Goal: Task Accomplishment & Management: Complete application form

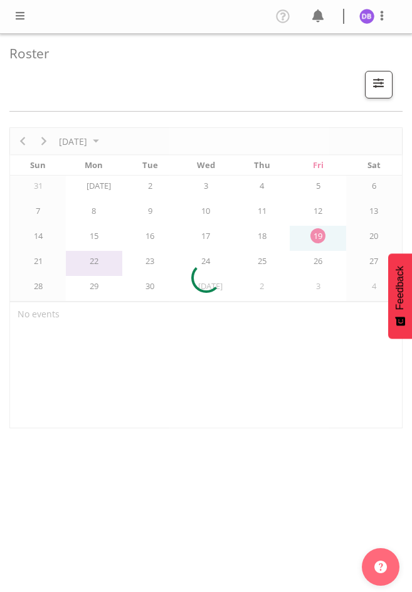
click at [20, 11] on span at bounding box center [20, 15] width 15 height 15
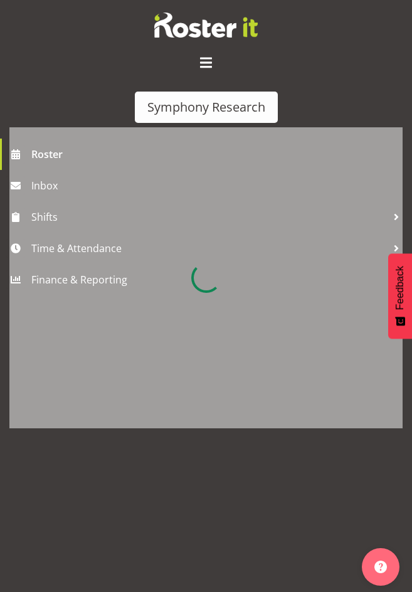
click at [78, 248] on div at bounding box center [205, 277] width 393 height 301
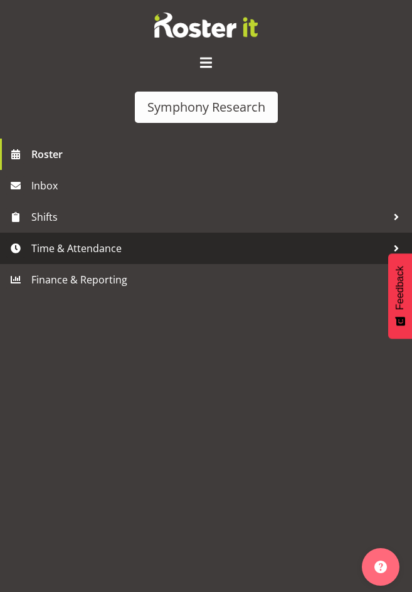
click at [72, 245] on span "Time & Attendance" at bounding box center [209, 248] width 356 height 19
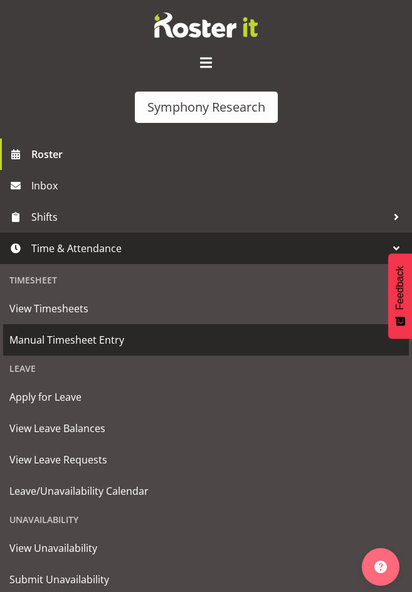
click at [71, 339] on span "Manual Timesheet Entry" at bounding box center [205, 340] width 393 height 19
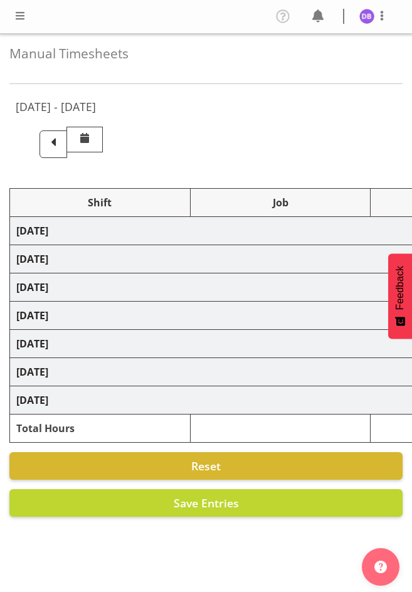
select select "26078"
select select "10587"
select select "26078"
select select "10587"
select select "47"
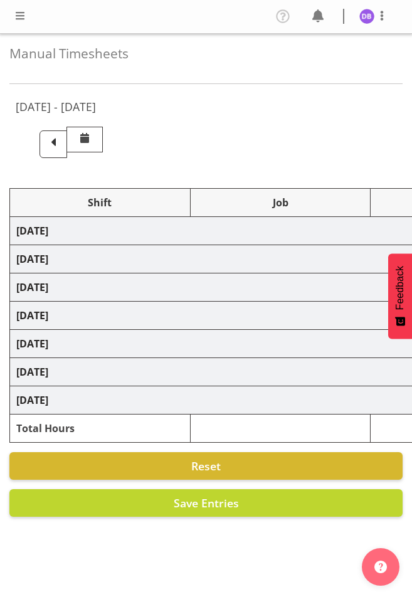
select select "48116"
select select "10633"
select select "48116"
select select "10499"
select select "47"
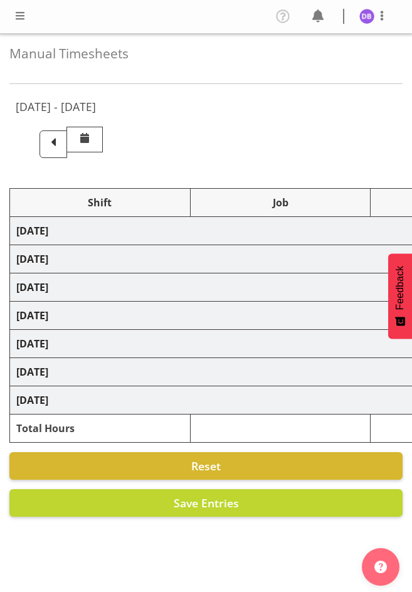
select select "26078"
select select "10587"
select select "47"
select select "48116"
select select "10242"
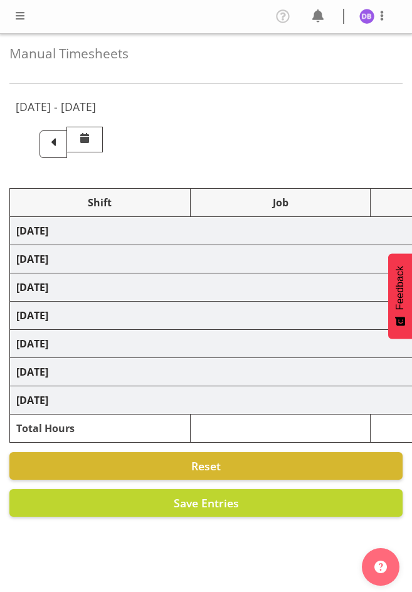
select select "47"
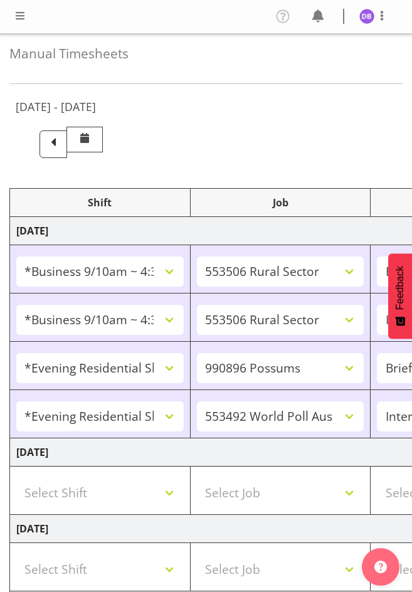
scroll to position [484, 0]
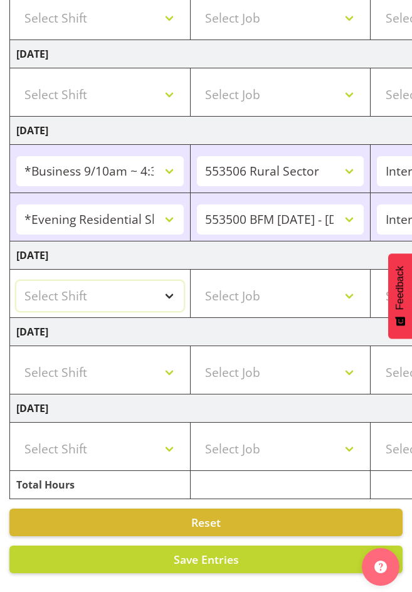
click at [173, 284] on select "Select Shift !!Weekend Residential (Roster IT Shift Label) *Business 9/10am ~ 4…" at bounding box center [100, 296] width 168 height 30
select select "26078"
click at [16, 281] on select "Select Shift !!Weekend Residential (Roster IT Shift Label) *Business 9/10am ~ 4…" at bounding box center [100, 296] width 168 height 30
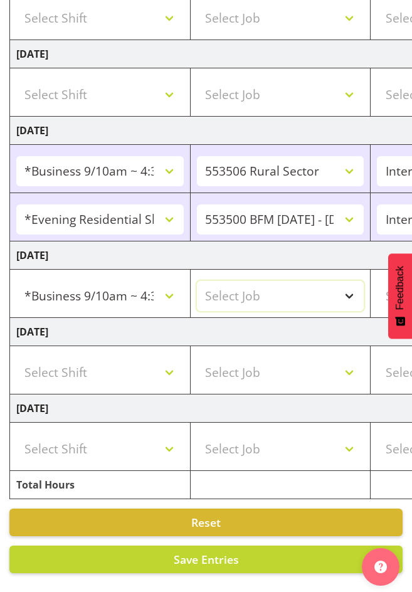
click at [257, 281] on select "Select Job 550060 IF Admin 553492 World Poll Aus Wave 2 Main 2025 553493 World …" at bounding box center [281, 296] width 168 height 30
select select "10631"
click at [197, 281] on select "Select Job 550060 IF Admin 553492 World Poll Aus Wave 2 Main 2025 553493 World …" at bounding box center [281, 296] width 168 height 30
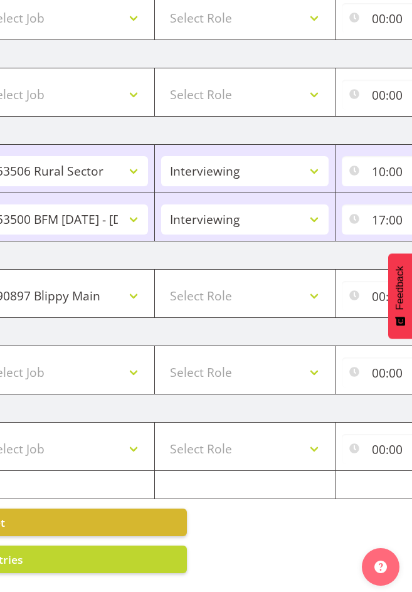
scroll to position [0, 283]
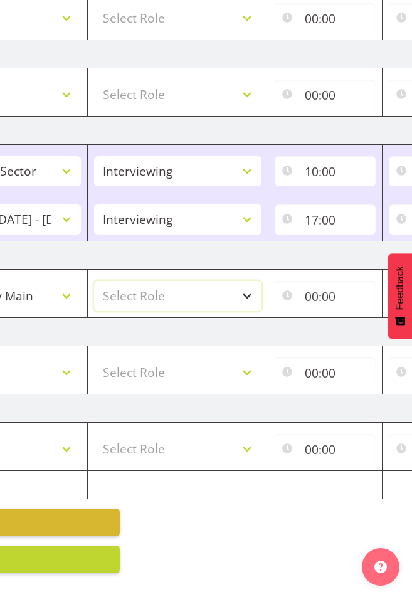
click at [245, 287] on select "Select Role Briefing Interviewing" at bounding box center [178, 296] width 168 height 30
select select "47"
click at [94, 281] on select "Select Role Briefing Interviewing" at bounding box center [178, 296] width 168 height 30
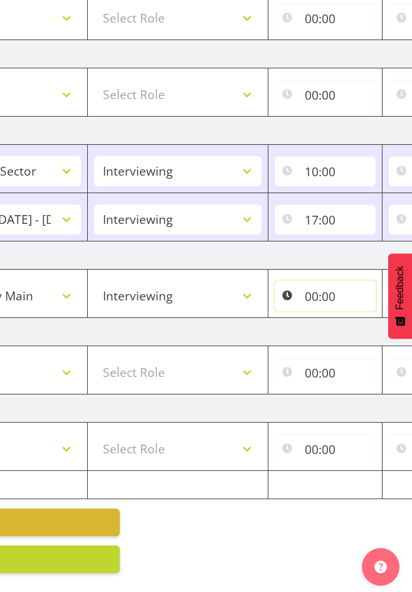
click at [314, 289] on input "00:00" at bounding box center [325, 296] width 101 height 30
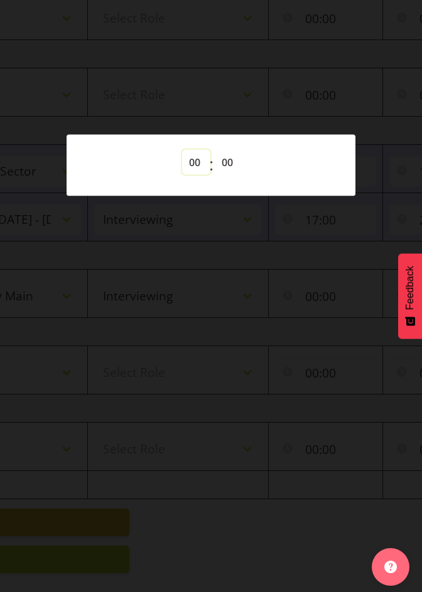
click at [191, 164] on select "00 01 02 03 04 05 06 07 08 09 10 11 12 13 14 15 16 17 18 19 20 21 22 23" at bounding box center [196, 162] width 28 height 25
select select "10"
click at [182, 150] on select "00 01 02 03 04 05 06 07 08 09 10 11 12 13 14 15 16 17 18 19 20 21 22 23" at bounding box center [196, 162] width 28 height 25
type input "10:00"
click at [224, 160] on select "00 01 02 03 04 05 06 07 08 09 10 11 12 13 14 15 16 17 18 19 20 21 22 23 24 25 2…" at bounding box center [229, 162] width 28 height 25
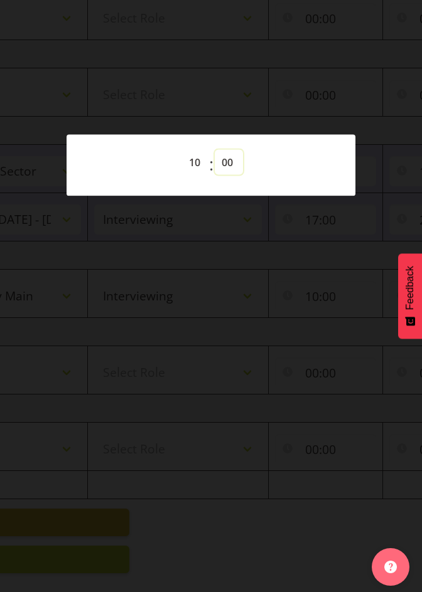
select select "7"
click at [215, 150] on select "00 01 02 03 04 05 06 07 08 09 10 11 12 13 14 15 16 17 18 19 20 21 22 23 24 25 2…" at bounding box center [229, 162] width 28 height 25
type input "10:07"
click at [310, 58] on div at bounding box center [211, 296] width 422 height 592
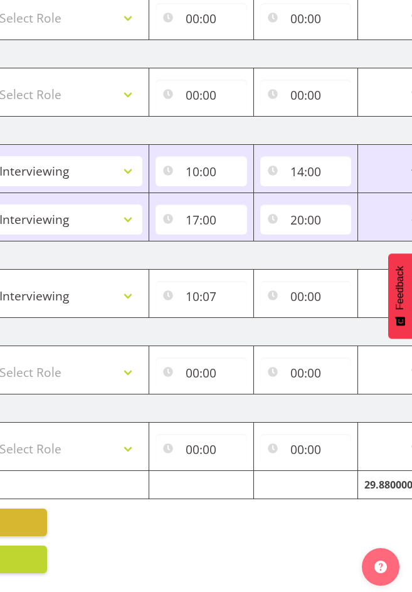
scroll to position [0, 445]
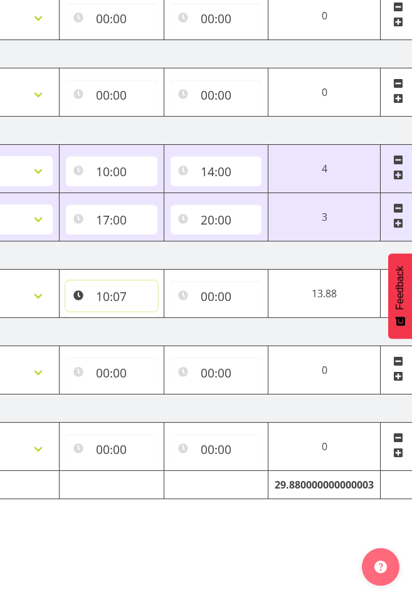
click at [122, 290] on input "10:07" at bounding box center [112, 296] width 92 height 30
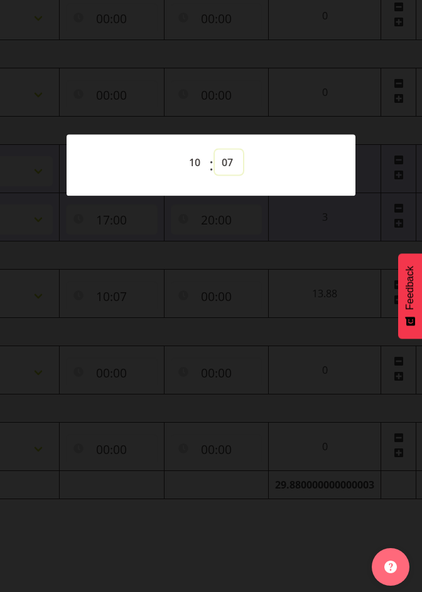
click at [232, 160] on select "00 01 02 03 04 05 06 07 08 09 10 11 12 13 14 15 16 17 18 19 20 21 22 23 24 25 2…" at bounding box center [229, 162] width 28 height 25
select select "0"
click at [215, 150] on select "00 01 02 03 04 05 06 07 08 09 10 11 12 13 14 15 16 17 18 19 20 21 22 23 24 25 2…" at bounding box center [229, 162] width 28 height 25
type input "10:00"
click at [228, 482] on div at bounding box center [211, 296] width 422 height 592
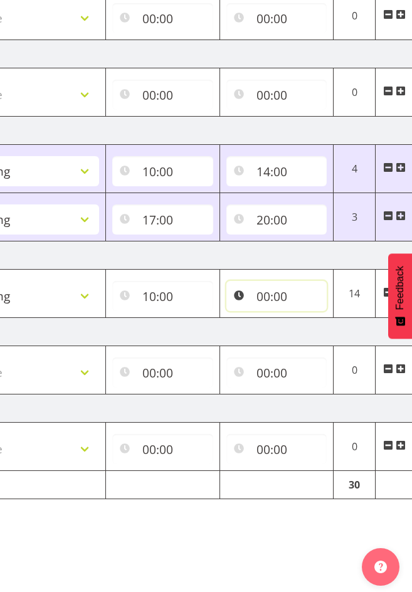
click at [275, 284] on input "00:00" at bounding box center [276, 296] width 101 height 30
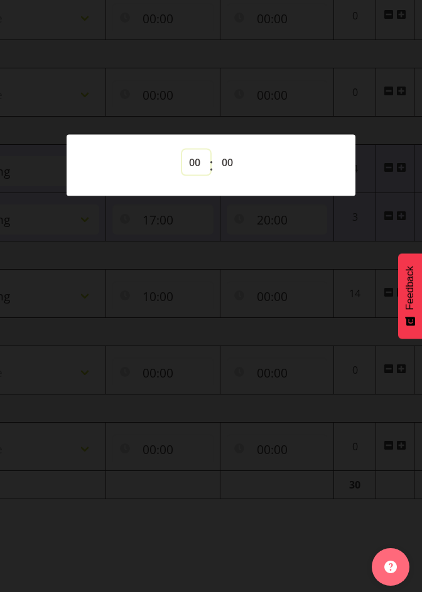
click at [188, 157] on select "00 01 02 03 04 05 06 07 08 09 10 11 12 13 14 15 16 17 18 19 20 21 22 23" at bounding box center [196, 162] width 28 height 25
select select "10"
click at [182, 150] on select "00 01 02 03 04 05 06 07 08 09 10 11 12 13 14 15 16 17 18 19 20 21 22 23" at bounding box center [196, 162] width 28 height 25
type input "10:00"
click at [222, 158] on select "00 01 02 03 04 05 06 07 08 09 10 11 12 13 14 15 16 17 18 19 20 21 22 23 24 25 2…" at bounding box center [229, 162] width 28 height 25
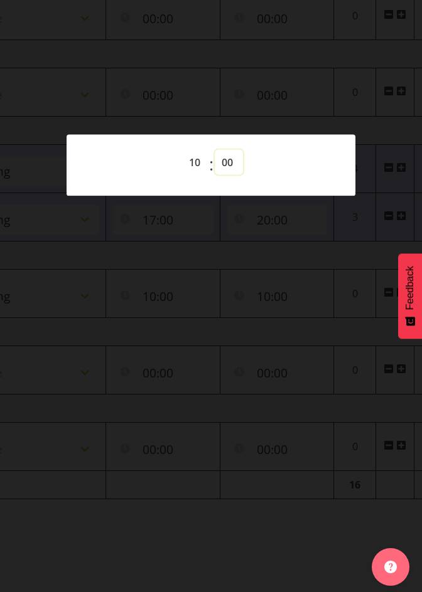
select select "7"
click at [215, 150] on select "00 01 02 03 04 05 06 07 08 09 10 11 12 13 14 15 16 17 18 19 20 21 22 23 24 25 2…" at bounding box center [229, 162] width 28 height 25
type input "10:07"
click at [278, 408] on div at bounding box center [211, 296] width 422 height 592
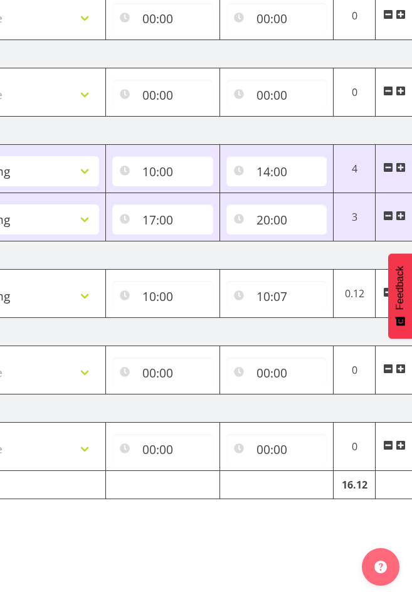
drag, startPoint x: 231, startPoint y: 581, endPoint x: 242, endPoint y: 570, distance: 15.1
click at [250, 582] on div "Manual Timesheets [DATE] - [DATE] Shift Job Role Start Time End Time Total [DAT…" at bounding box center [206, 75] width 412 height 1033
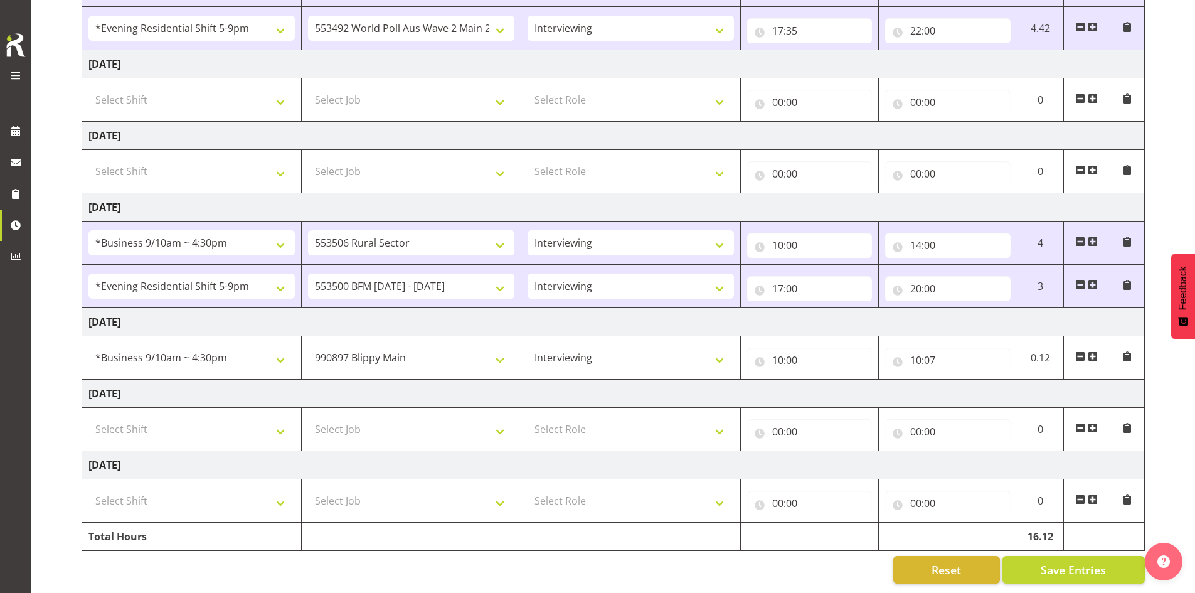
click at [412, 351] on span at bounding box center [1093, 356] width 10 height 10
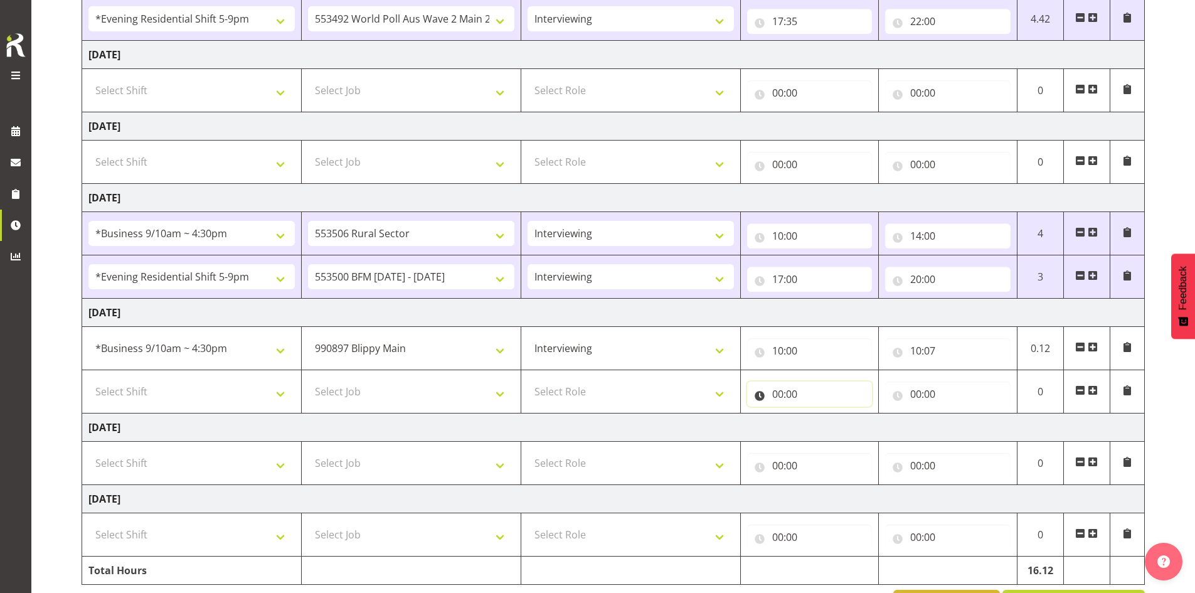
click at [412, 391] on input "00:00" at bounding box center [809, 393] width 125 height 25
click at [412, 430] on select "00 01 02 03 04 05 06 07 08 09 10 11 12 13 14 15 16 17 18 19 20 21 22 23" at bounding box center [833, 426] width 28 height 25
select select "10"
click at [412, 414] on select "00 01 02 03 04 05 06 07 08 09 10 11 12 13 14 15 16 17 18 19 20 21 22 23" at bounding box center [833, 426] width 28 height 25
type input "10:00"
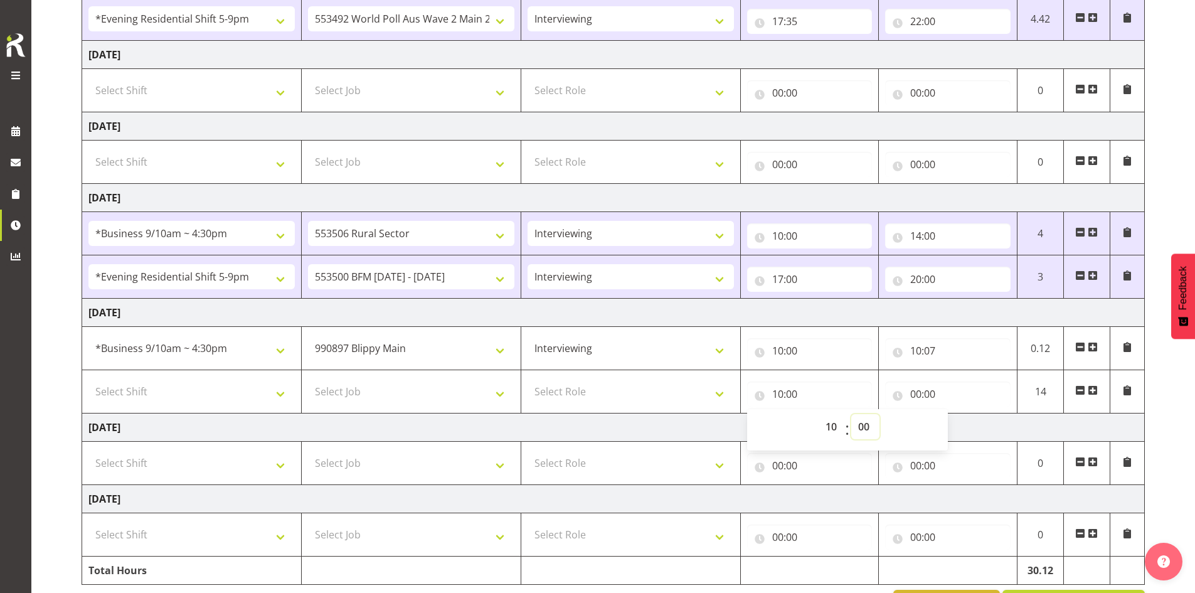
click at [412, 421] on select "00 01 02 03 04 05 06 07 08 09 10 11 12 13 14 15 16 17 18 19 20 21 22 23 24 25 2…" at bounding box center [865, 426] width 28 height 25
select select "7"
click at [412, 414] on select "00 01 02 03 04 05 06 07 08 09 10 11 12 13 14 15 16 17 18 19 20 21 22 23 24 25 2…" at bounding box center [865, 426] width 28 height 25
type input "10:07"
click at [412, 393] on input "00:00" at bounding box center [947, 393] width 125 height 25
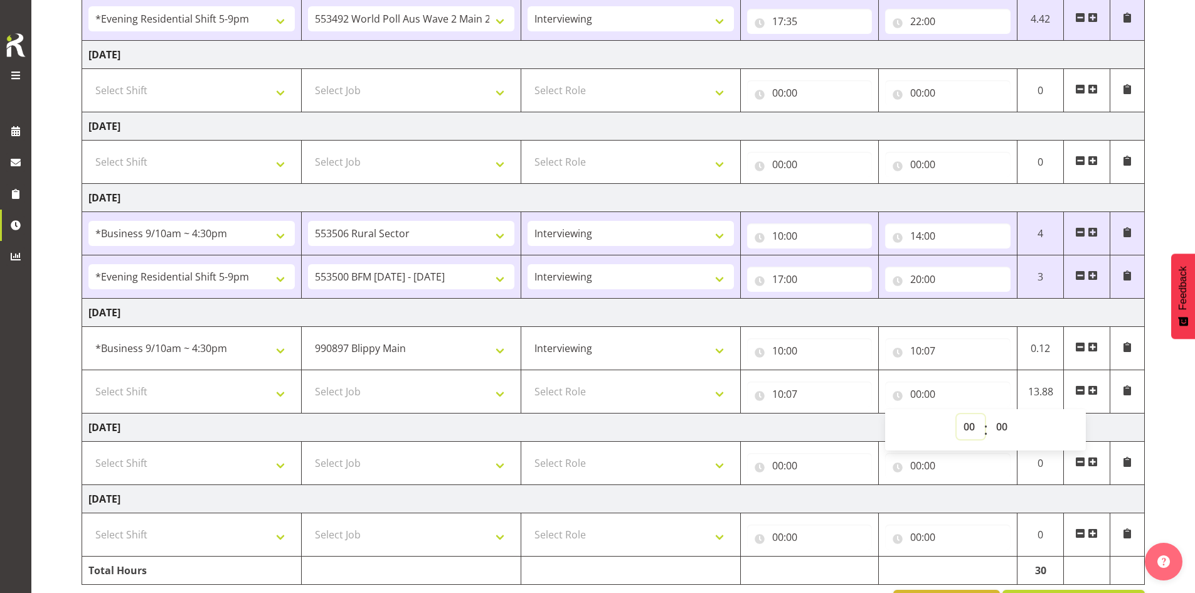
click at [412, 428] on select "00 01 02 03 04 05 06 07 08 09 10 11 12 13 14 15 16 17 18 19 20 21 22 23" at bounding box center [971, 426] width 28 height 25
select select "10"
click at [412, 414] on select "00 01 02 03 04 05 06 07 08 09 10 11 12 13 14 15 16 17 18 19 20 21 22 23" at bounding box center [971, 426] width 28 height 25
type input "10:00"
click at [412, 423] on select "00 01 02 03 04 05 06 07 08 09 10 11 12 13 14 15 16 17 18 19 20 21 22 23 24 25 2…" at bounding box center [1003, 426] width 28 height 25
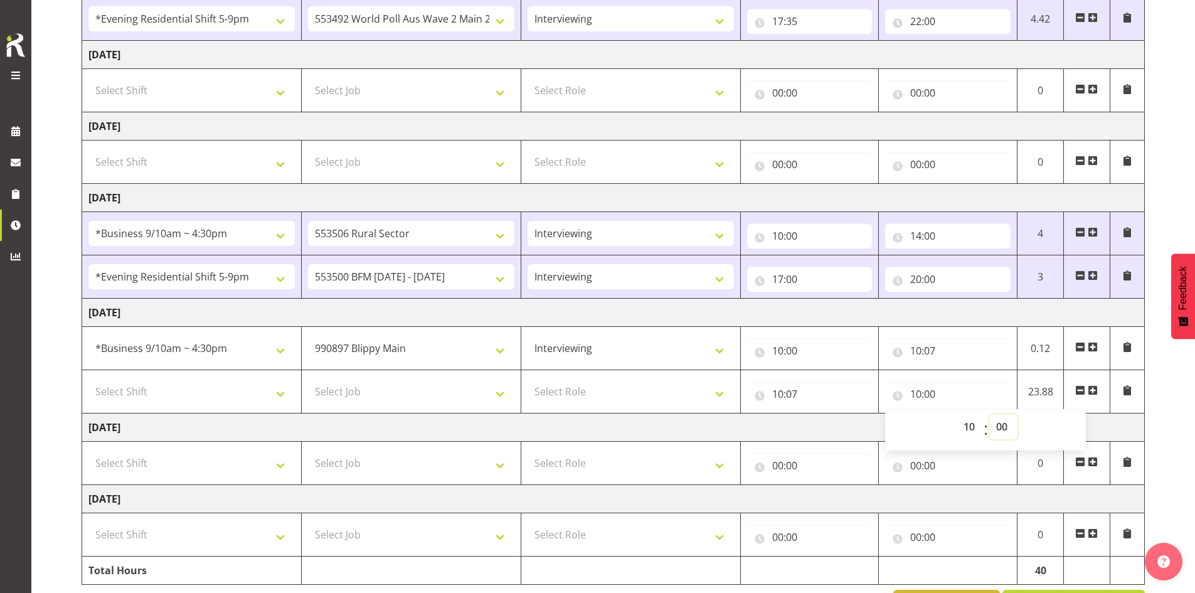
select select "11"
click at [412, 414] on select "00 01 02 03 04 05 06 07 08 09 10 11 12 13 14 15 16 17 18 19 20 21 22 23 24 25 2…" at bounding box center [1003, 426] width 28 height 25
type input "10:11"
click at [412, 388] on select "Select Role Briefing Interviewing" at bounding box center [631, 391] width 206 height 25
select select "47"
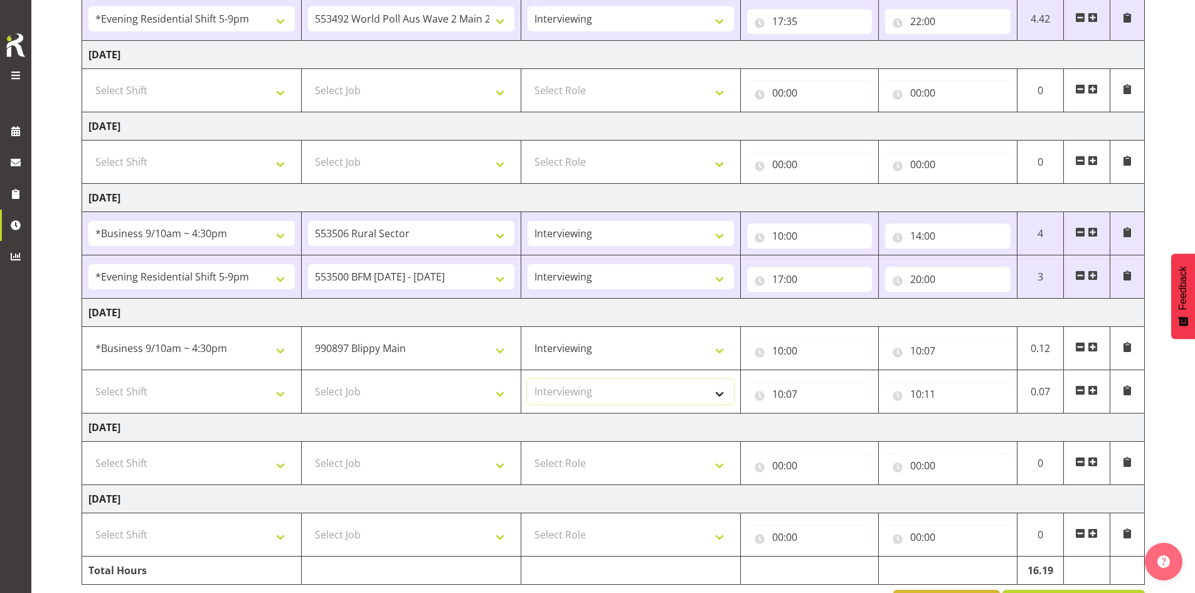
click at [412, 379] on select "Select Role Briefing Interviewing" at bounding box center [631, 391] width 206 height 25
click at [412, 392] on select "Select Job 550060 IF Admin 553492 World Poll Aus Wave 2 Main 2025 553493 World …" at bounding box center [411, 391] width 206 height 25
select select "10242"
click at [308, 379] on select "Select Job 550060 IF Admin 553492 World Poll Aus Wave 2 Main 2025 553493 World …" at bounding box center [411, 391] width 206 height 25
click at [281, 393] on select "Select Shift !!Weekend Residential (Roster IT Shift Label) *Business 9/10am ~ 4…" at bounding box center [191, 391] width 206 height 25
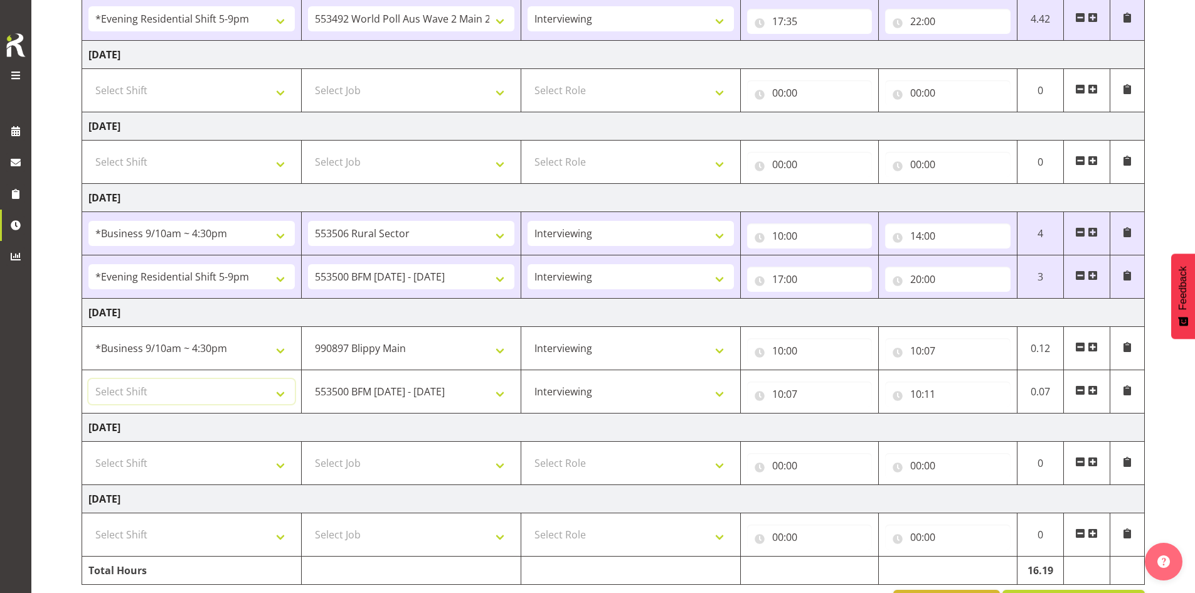
select select "26078"
click at [88, 379] on select "Select Shift !!Weekend Residential (Roster IT Shift Label) *Business 9/10am ~ 4…" at bounding box center [191, 391] width 206 height 25
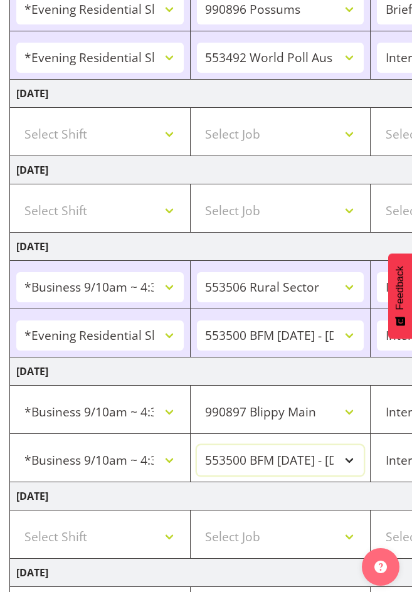
click at [350, 460] on select "550060 IF Admin 553492 World Poll Aus Wave 2 Main 2025 553493 World Poll NZ Wav…" at bounding box center [281, 460] width 168 height 30
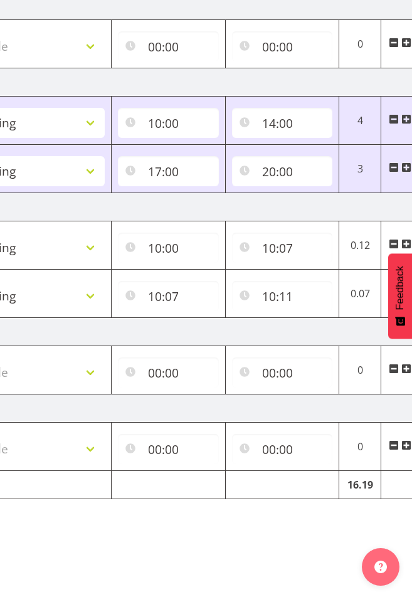
scroll to position [0, 476]
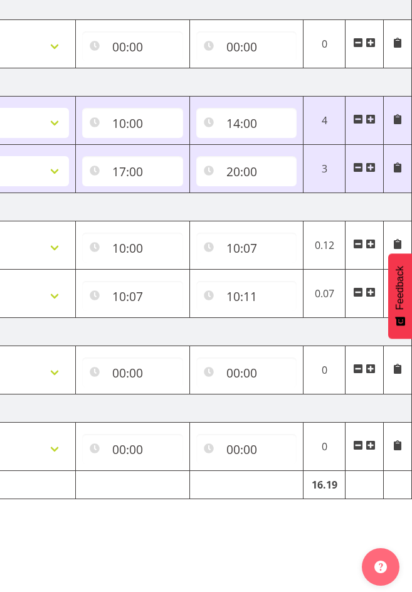
click at [370, 287] on span at bounding box center [371, 292] width 10 height 10
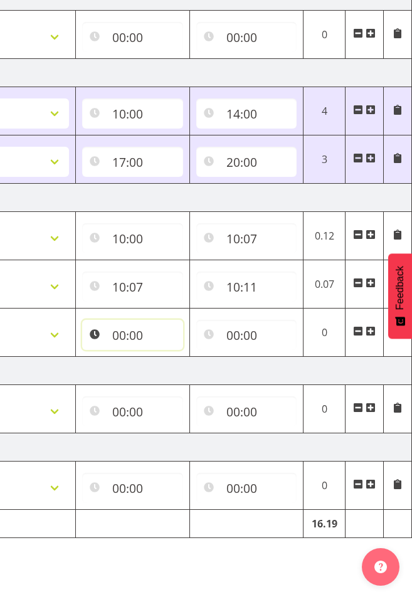
click at [120, 330] on input "00:00" at bounding box center [132, 335] width 101 height 30
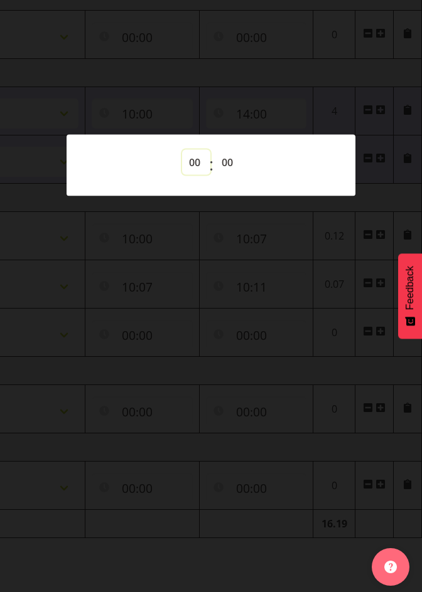
click at [190, 160] on select "00 01 02 03 04 05 06 07 08 09 10 11 12 13 14 15 16 17 18 19 20 21 22 23" at bounding box center [196, 162] width 28 height 25
select select "10"
click at [182, 150] on select "00 01 02 03 04 05 06 07 08 09 10 11 12 13 14 15 16 17 18 19 20 21 22 23" at bounding box center [196, 162] width 28 height 25
type input "10:00"
click at [223, 154] on select "00 01 02 03 04 05 06 07 08 09 10 11 12 13 14 15 16 17 18 19 20 21 22 23 24 25 2…" at bounding box center [229, 162] width 28 height 25
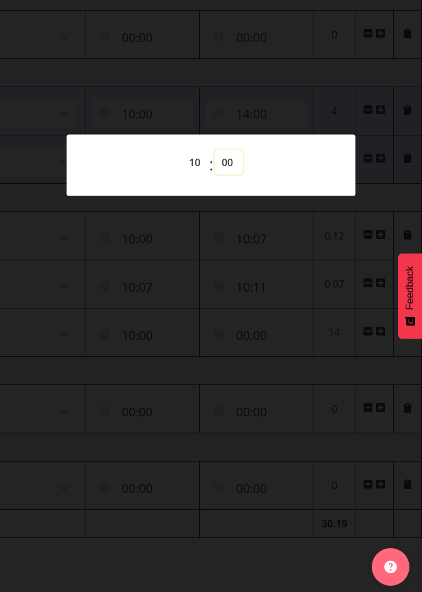
select select "11"
click at [215, 150] on select "00 01 02 03 04 05 06 07 08 09 10 11 12 13 14 15 16 17 18 19 20 21 22 23 24 25 2…" at bounding box center [229, 162] width 28 height 25
type input "10:11"
click at [294, 48] on div at bounding box center [211, 296] width 422 height 592
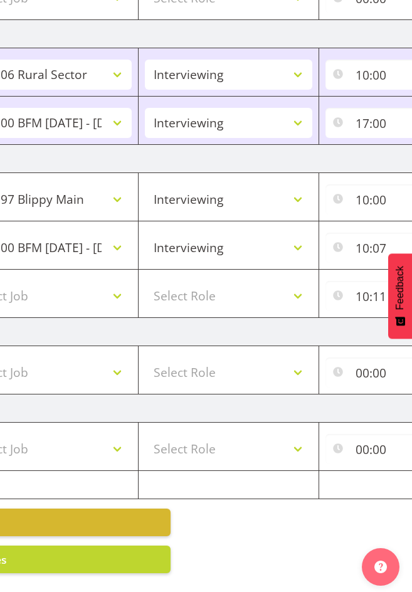
scroll to position [0, 216]
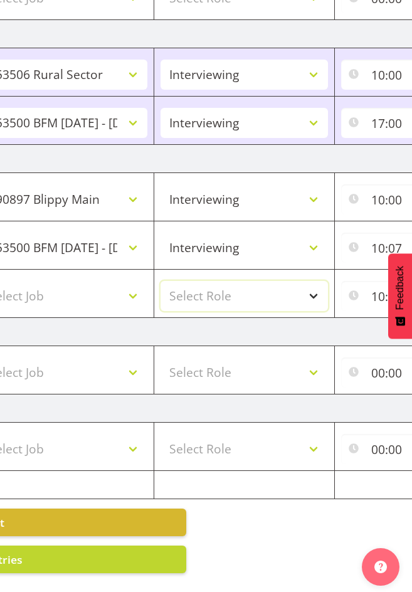
click at [248, 291] on select "Select Role Briefing Interviewing" at bounding box center [245, 296] width 168 height 30
select select "47"
click at [161, 281] on select "Select Role Briefing Interviewing" at bounding box center [245, 296] width 168 height 30
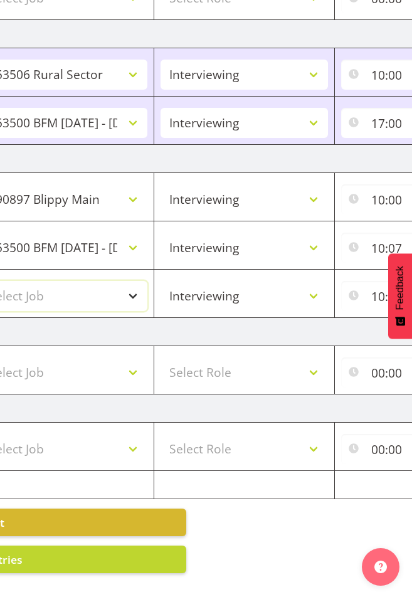
click at [137, 282] on select "Select Job 550060 IF Admin 553492 World Poll Aus Wave 2 Main 2025 553493 World …" at bounding box center [65, 296] width 168 height 30
select select "10587"
click at [0, 281] on select "Select Job 550060 IF Admin 553492 World Poll Aus Wave 2 Main 2025 553493 World …" at bounding box center [65, 296] width 168 height 30
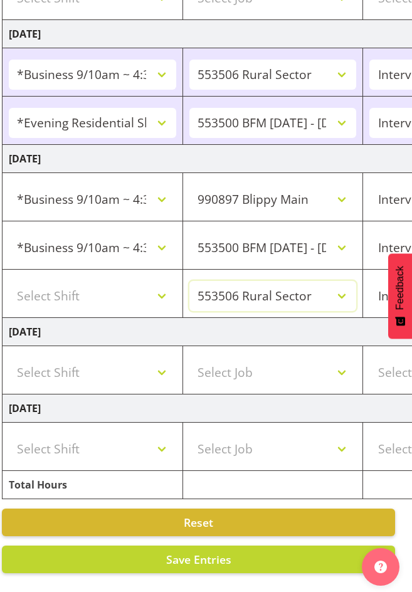
scroll to position [0, 0]
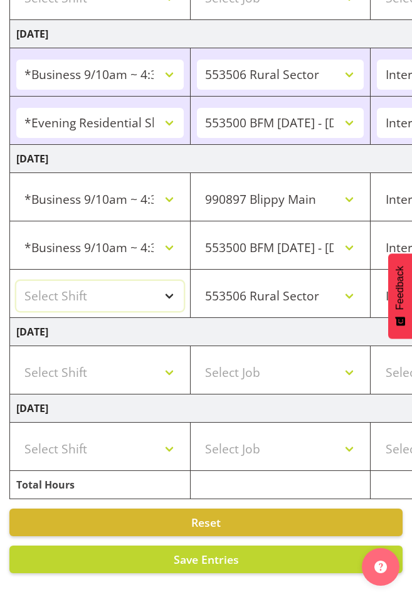
click at [164, 289] on select "Select Shift !!Weekend Residential (Roster IT Shift Label) *Business 9/10am ~ 4…" at bounding box center [100, 296] width 168 height 30
select select "26078"
click at [16, 281] on select "Select Shift !!Weekend Residential (Roster IT Shift Label) *Business 9/10am ~ 4…" at bounding box center [100, 296] width 168 height 30
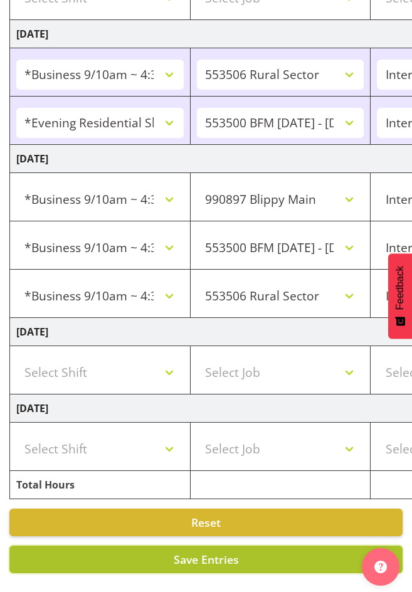
click at [265, 546] on button "Save Entries" at bounding box center [205, 560] width 393 height 28
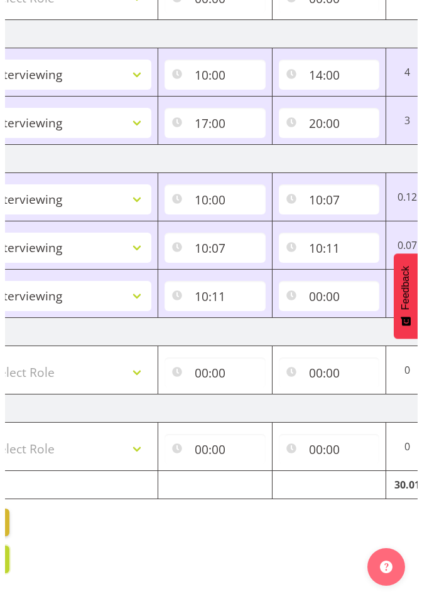
scroll to position [0, 476]
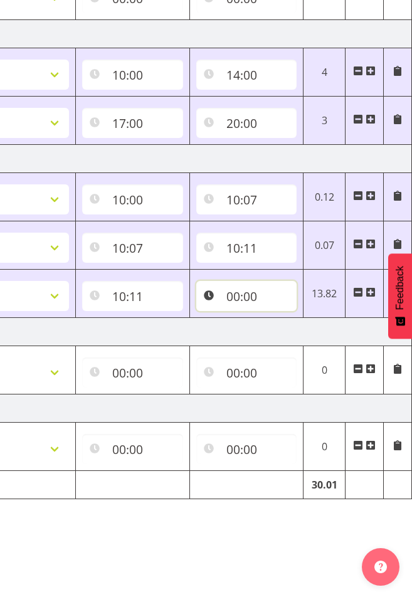
click at [237, 287] on input "00:00" at bounding box center [246, 296] width 101 height 30
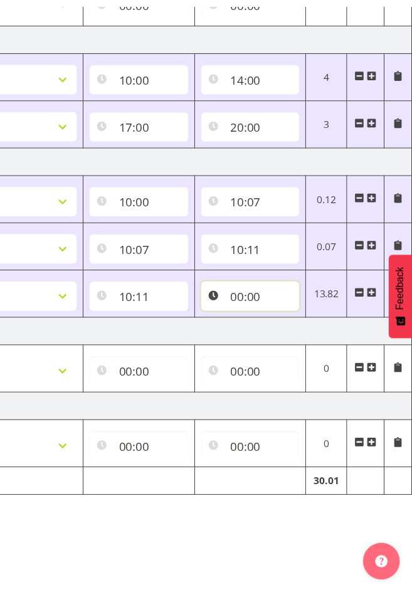
scroll to position [0, 466]
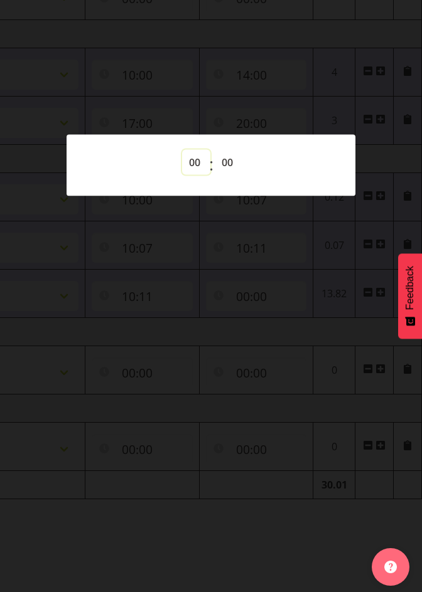
click at [194, 156] on select "00 01 02 03 04 05 06 07 08 09 10 11 12 13 14 15 16 17 18 19 20 21 22 23" at bounding box center [196, 162] width 28 height 25
select select "10"
click at [182, 150] on select "00 01 02 03 04 05 06 07 08 09 10 11 12 13 14 15 16 17 18 19 20 21 22 23" at bounding box center [196, 162] width 28 height 25
type input "10:00"
click at [225, 156] on select "00 01 02 03 04 05 06 07 08 09 10 11 12 13 14 15 16 17 18 19 20 21 22 23 24 25 2…" at bounding box center [229, 162] width 28 height 25
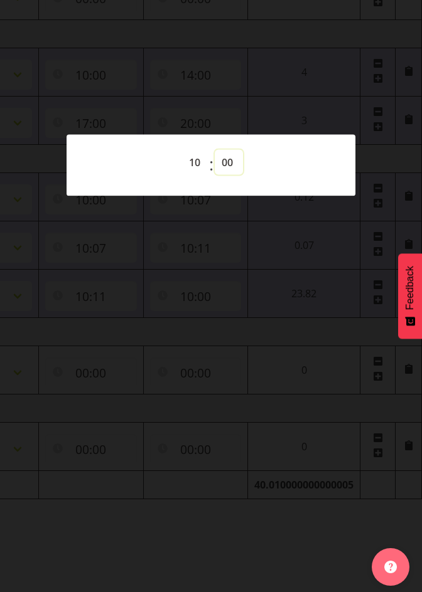
select select "30"
click at [342, 226] on div at bounding box center [211, 296] width 422 height 592
type input "10:30"
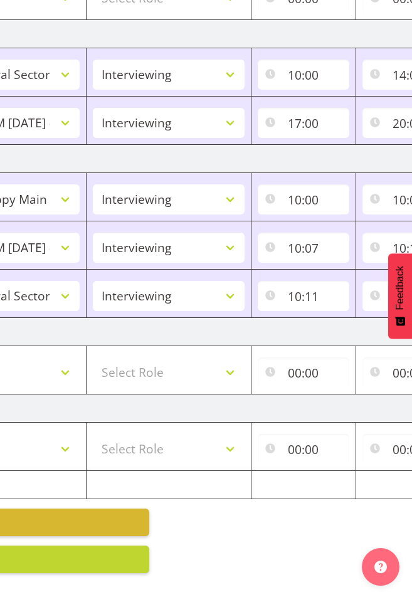
scroll to position [0, 223]
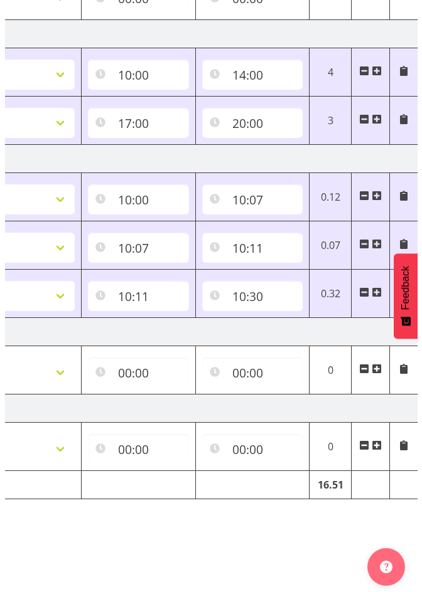
scroll to position [0, 476]
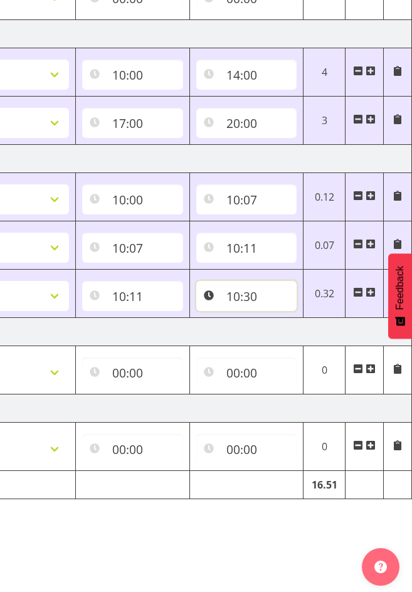
click at [252, 291] on input "10:30" at bounding box center [246, 296] width 101 height 30
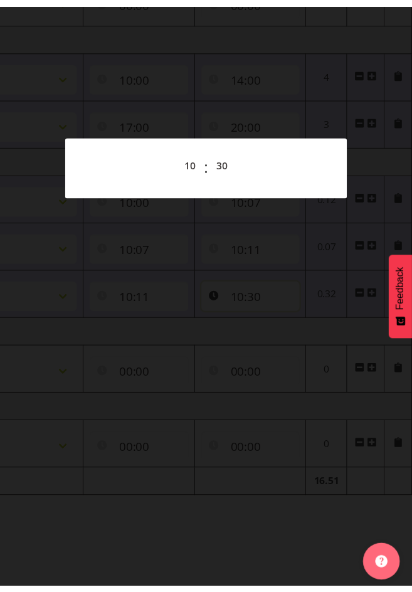
scroll to position [0, 466]
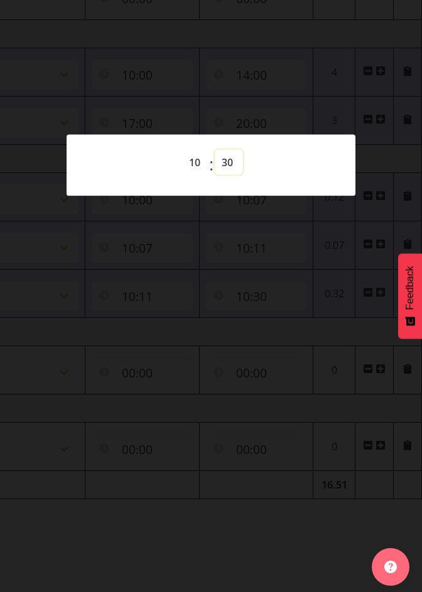
click at [227, 165] on select "00 01 02 03 04 05 06 07 08 09 10 11 12 13 14 15 16 17 18 19 20 21 22 23 24 25 2…" at bounding box center [229, 162] width 28 height 25
select select "34"
type input "10:34"
click at [303, 316] on div at bounding box center [211, 296] width 422 height 592
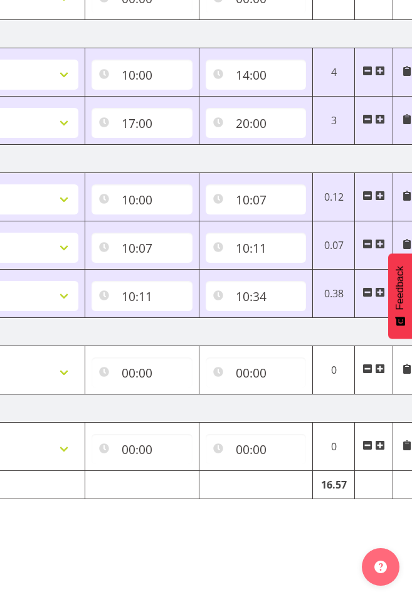
click at [379, 287] on span at bounding box center [380, 292] width 10 height 10
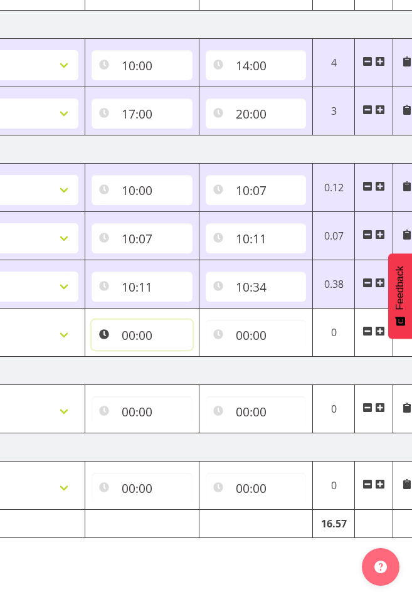
click at [125, 334] on input "00:00" at bounding box center [142, 335] width 101 height 30
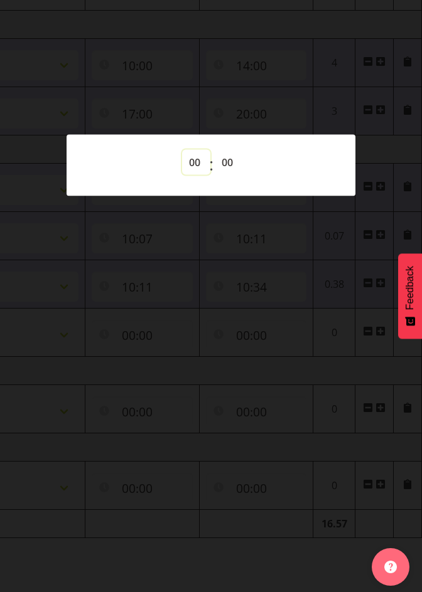
click at [198, 158] on select "00 01 02 03 04 05 06 07 08 09 10 11 12 13 14 15 16 17 18 19 20 21 22 23" at bounding box center [196, 162] width 28 height 25
select select "10"
click at [182, 150] on select "00 01 02 03 04 05 06 07 08 09 10 11 12 13 14 15 16 17 18 19 20 21 22 23" at bounding box center [196, 162] width 28 height 25
type input "10:00"
click at [218, 161] on select "00 01 02 03 04 05 06 07 08 09 10 11 12 13 14 15 16 17 18 19 20 21 22 23 24 25 2…" at bounding box center [229, 162] width 28 height 25
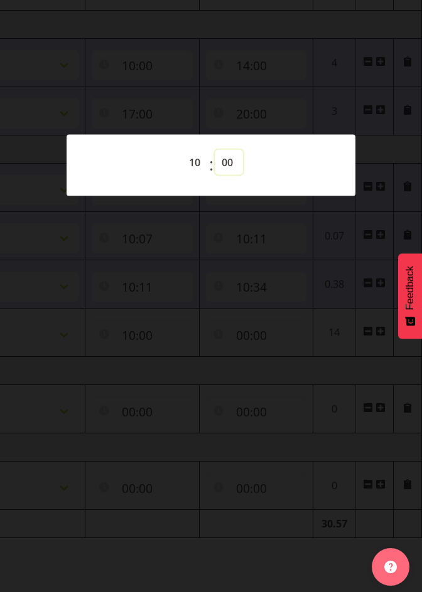
click at [232, 164] on select "00 01 02 03 04 05 06 07 08 09 10 11 12 13 14 15 16 17 18 19 20 21 22 23 24 25 2…" at bounding box center [229, 162] width 28 height 25
select select "30"
type input "10:30"
select select "34"
type input "10:34"
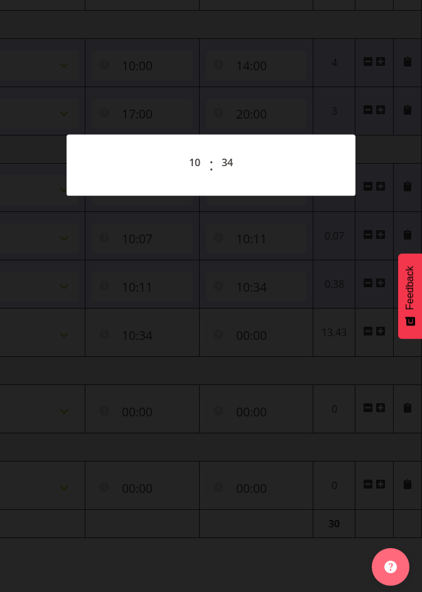
click at [214, 296] on div at bounding box center [211, 296] width 422 height 592
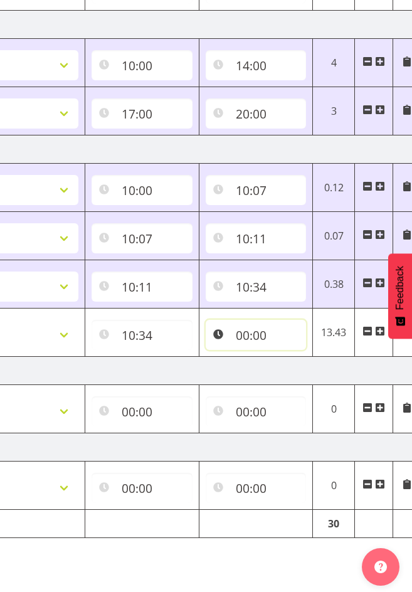
click at [245, 332] on input "00:00" at bounding box center [256, 335] width 101 height 30
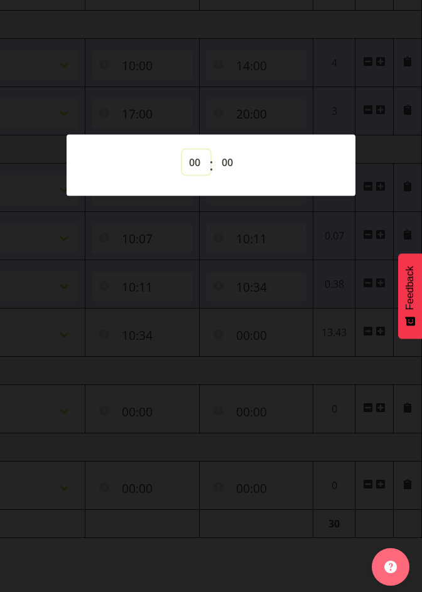
click at [194, 162] on select "00 01 02 03 04 05 06 07 08 09 10 11 12 13 14 15 16 17 18 19 20 21 22 23" at bounding box center [196, 162] width 28 height 25
select select "10"
click at [182, 150] on select "00 01 02 03 04 05 06 07 08 09 10 11 12 13 14 15 16 17 18 19 20 21 22 23" at bounding box center [196, 162] width 28 height 25
type input "10:00"
click at [225, 164] on select "00 01 02 03 04 05 06 07 08 09 10 11 12 13 14 15 16 17 18 19 20 21 22 23 24 25 2…" at bounding box center [229, 162] width 28 height 25
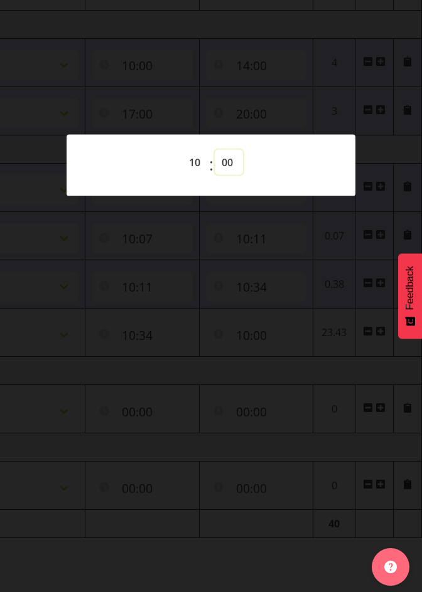
select select "38"
click at [262, 88] on div at bounding box center [211, 296] width 422 height 592
type input "10:38"
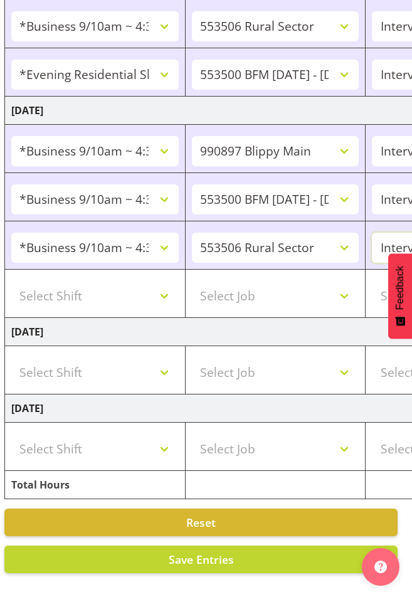
scroll to position [0, 0]
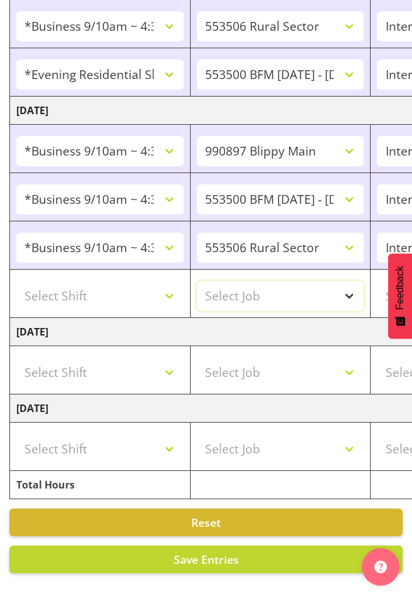
click at [349, 285] on select "Select Job 550060 IF Admin 553492 World Poll Aus Wave 2 Main 2025 553493 World …" at bounding box center [281, 296] width 168 height 30
select select "10242"
click at [197, 281] on select "Select Job 550060 IF Admin 553492 World Poll Aus Wave 2 Main 2025 553493 World …" at bounding box center [281, 296] width 168 height 30
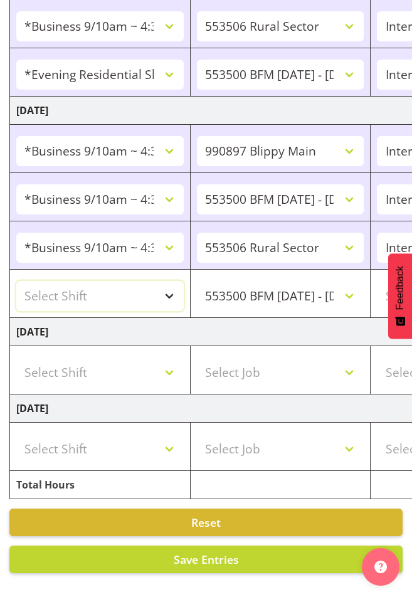
click at [169, 285] on select "Select Shift !!Weekend Residential (Roster IT Shift Label) *Business 9/10am ~ 4…" at bounding box center [100, 296] width 168 height 30
select select "26078"
click at [16, 281] on select "Select Shift !!Weekend Residential (Roster IT Shift Label) *Business 9/10am ~ 4…" at bounding box center [100, 296] width 168 height 30
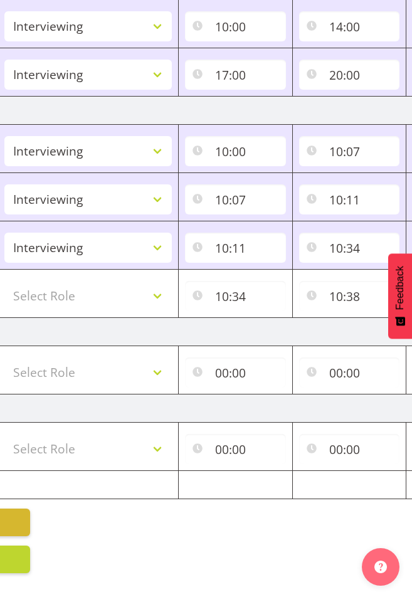
scroll to position [0, 476]
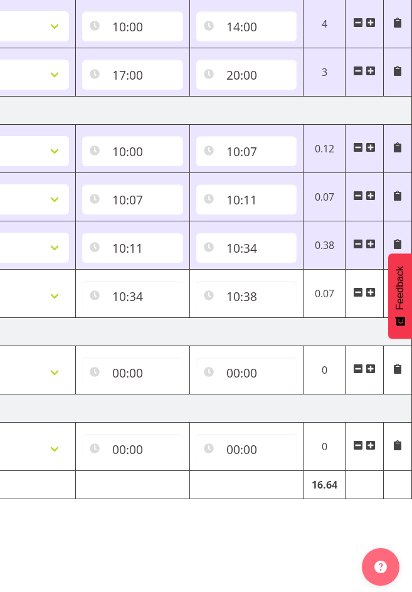
click at [371, 287] on span at bounding box center [371, 292] width 10 height 10
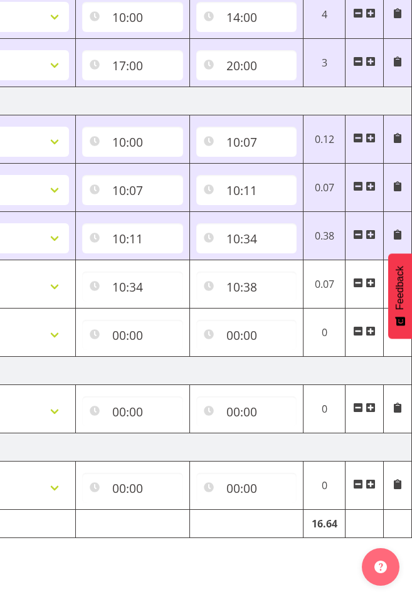
click at [371, 282] on span at bounding box center [371, 283] width 10 height 10
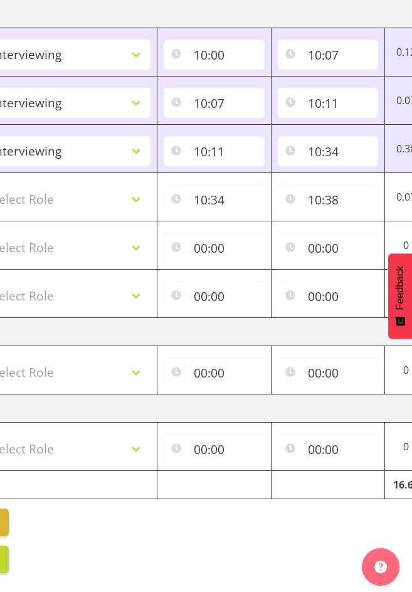
scroll to position [0, 27]
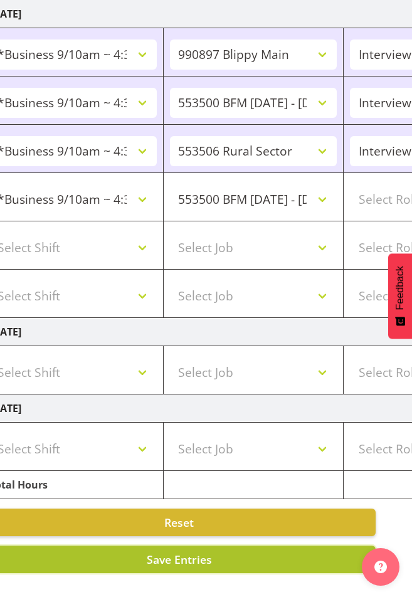
click at [185, 552] on span "Save Entries" at bounding box center [179, 559] width 65 height 15
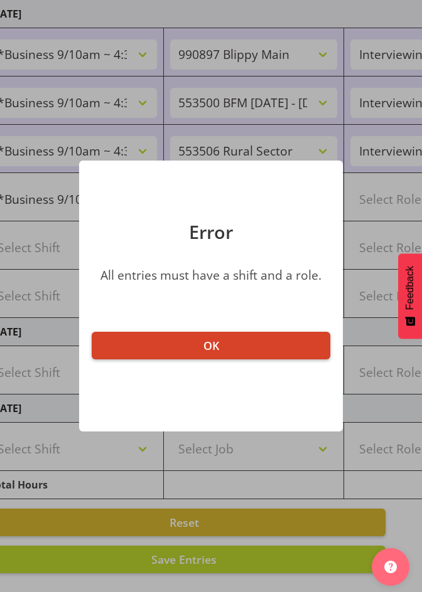
click at [206, 345] on span "OK" at bounding box center [211, 345] width 16 height 15
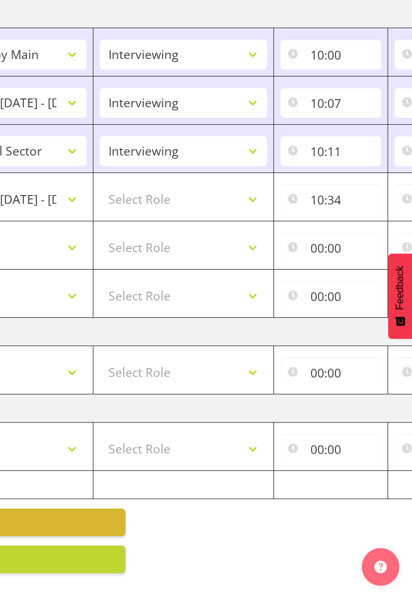
scroll to position [0, 304]
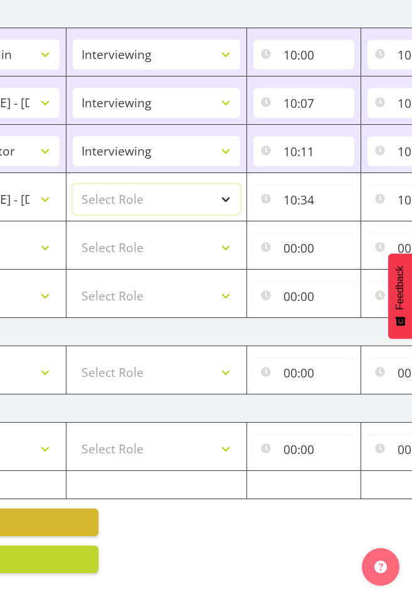
click at [228, 187] on select "Select Role Briefing Interviewing" at bounding box center [157, 199] width 168 height 30
select select "47"
click at [73, 184] on select "Select Role Briefing Interviewing" at bounding box center [157, 199] width 168 height 30
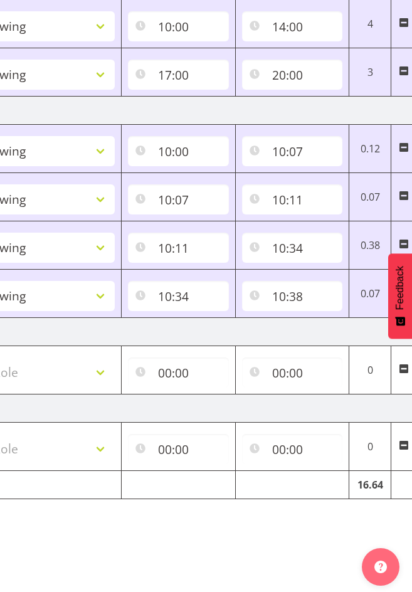
scroll to position [0, 476]
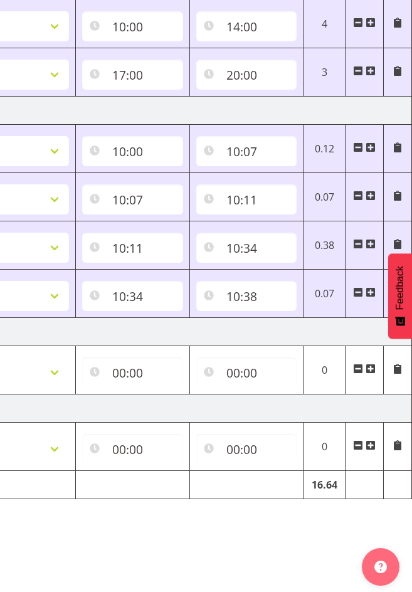
click at [368, 287] on span at bounding box center [371, 292] width 10 height 10
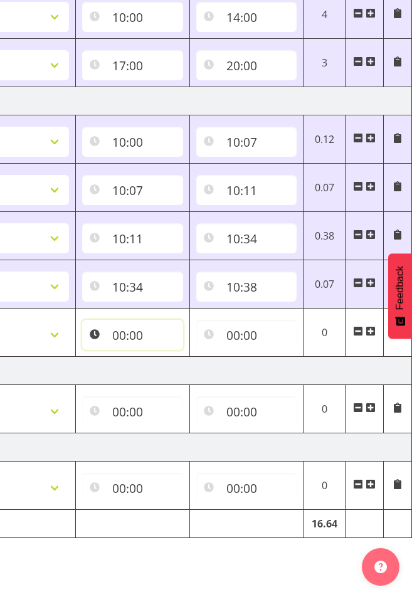
click at [118, 332] on input "00:00" at bounding box center [132, 335] width 101 height 30
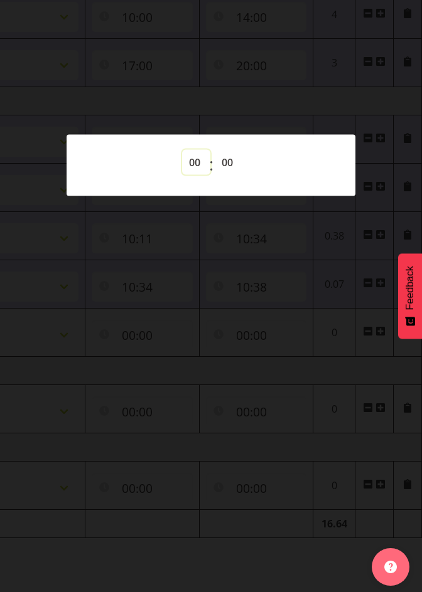
click at [193, 159] on select "00 01 02 03 04 05 06 07 08 09 10 11 12 13 14 15 16 17 18 19 20 21 22 23" at bounding box center [196, 162] width 28 height 25
select select "10"
click at [182, 150] on select "00 01 02 03 04 05 06 07 08 09 10 11 12 13 14 15 16 17 18 19 20 21 22 23" at bounding box center [196, 162] width 28 height 25
type input "10:00"
click at [225, 166] on select "00 01 02 03 04 05 06 07 08 09 10 11 12 13 14 15 16 17 18 19 20 21 22 23 24 25 2…" at bounding box center [229, 162] width 28 height 25
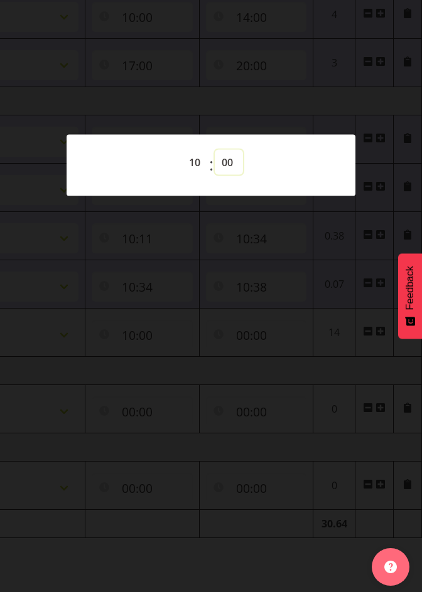
select select "38"
click at [285, 312] on div at bounding box center [211, 296] width 422 height 592
type input "10:38"
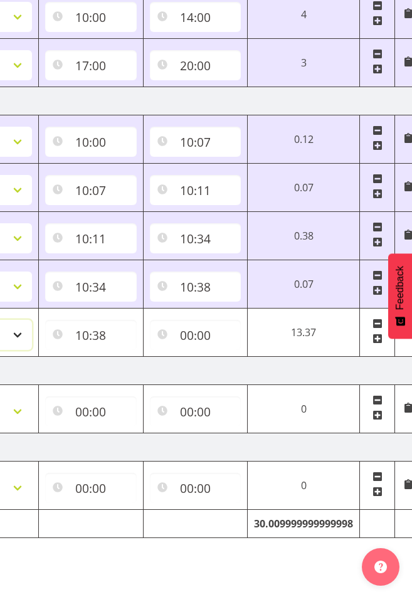
select select "47"
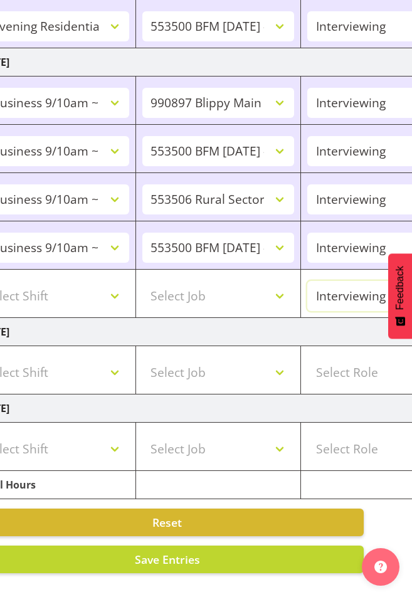
scroll to position [0, 0]
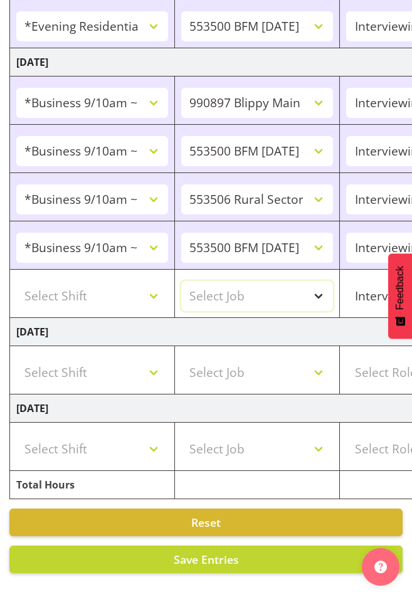
click at [315, 282] on select "Select Job 550060 IF Admin 553492 World Poll Aus Wave 2 Main 2025 553493 World …" at bounding box center [257, 296] width 152 height 30
select select "10587"
click at [181, 281] on select "Select Job 550060 IF Admin 553492 World Poll Aus Wave 2 Main 2025 553493 World …" at bounding box center [257, 296] width 152 height 30
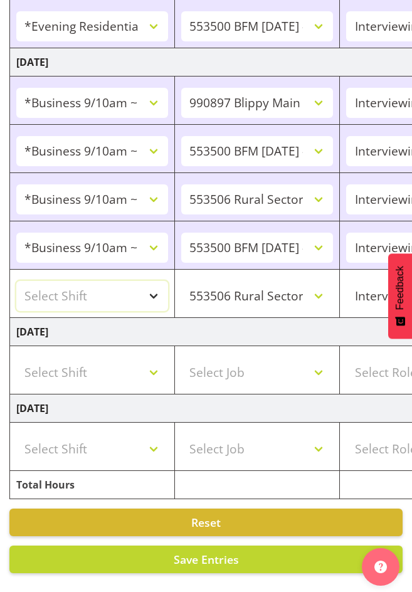
click at [153, 284] on select "Select Shift !!Weekend Residential (Roster IT Shift Label) *Business 9/10am ~ 4…" at bounding box center [92, 296] width 152 height 30
select select "26078"
click at [16, 281] on select "Select Shift !!Weekend Residential (Roster IT Shift Label) *Business 9/10am ~ 4…" at bounding box center [92, 296] width 152 height 30
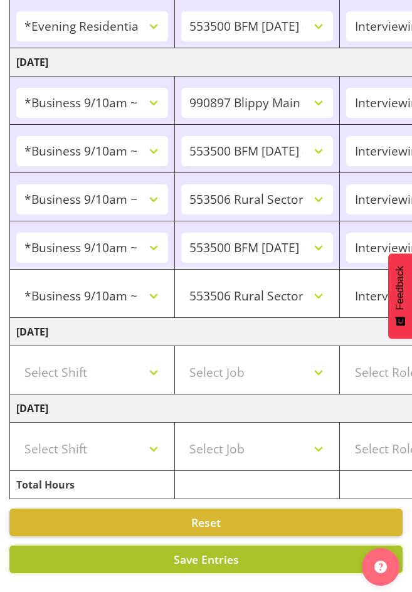
click at [208, 552] on span "Save Entries" at bounding box center [206, 559] width 65 height 15
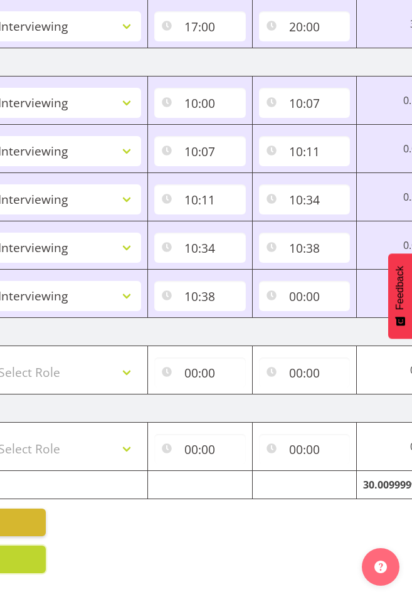
scroll to position [0, 476]
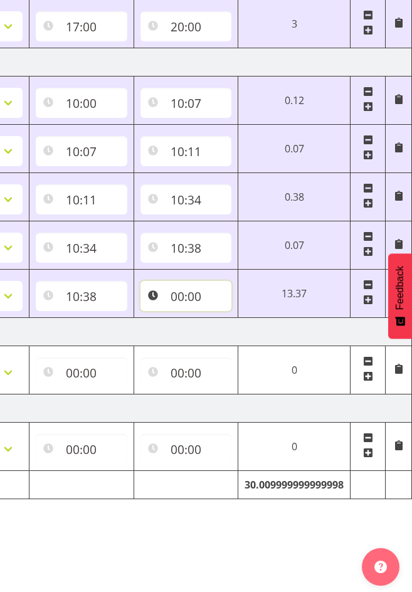
click at [176, 290] on input "00:00" at bounding box center [187, 296] width 92 height 30
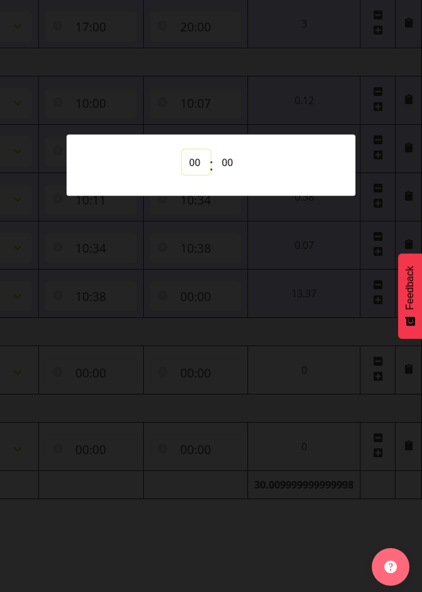
click at [198, 161] on select "00 01 02 03 04 05 06 07 08 09 10 11 12 13 14 15 16 17 18 19 20 21 22 23" at bounding box center [196, 162] width 28 height 25
select select "11"
click at [182, 150] on select "00 01 02 03 04 05 06 07 08 09 10 11 12 13 14 15 16 17 18 19 20 21 22 23" at bounding box center [196, 162] width 28 height 25
type input "11:00"
click at [280, 441] on div at bounding box center [211, 296] width 422 height 592
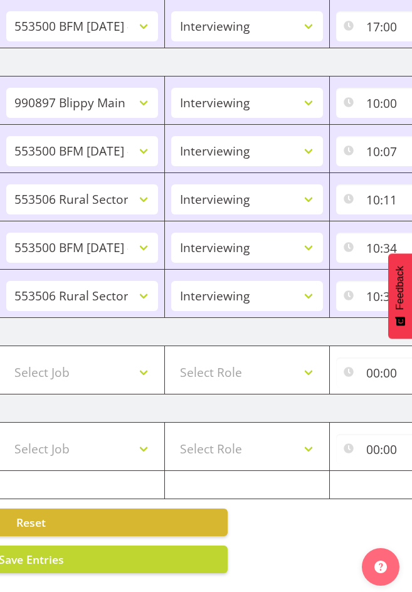
scroll to position [0, 159]
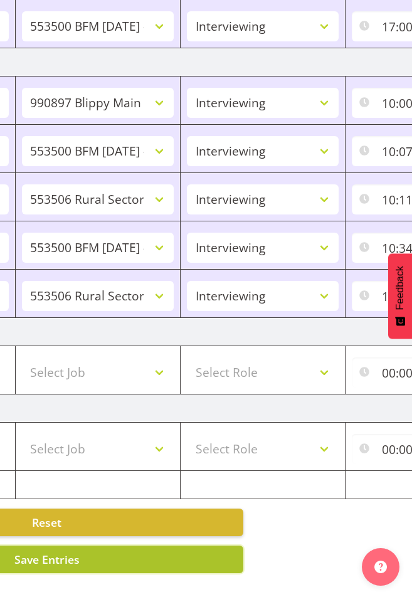
click at [144, 558] on button "Save Entries" at bounding box center [46, 560] width 393 height 28
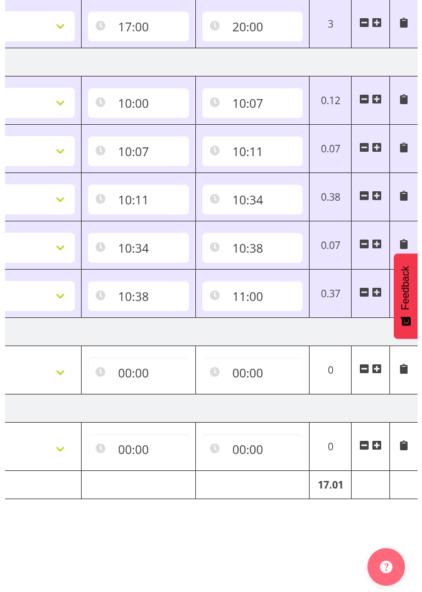
scroll to position [0, 473]
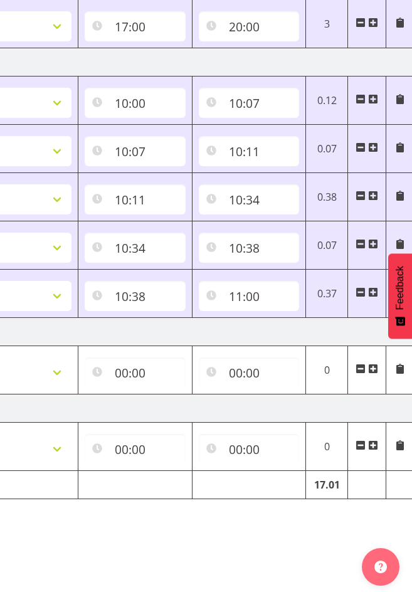
click at [375, 287] on span at bounding box center [373, 292] width 10 height 10
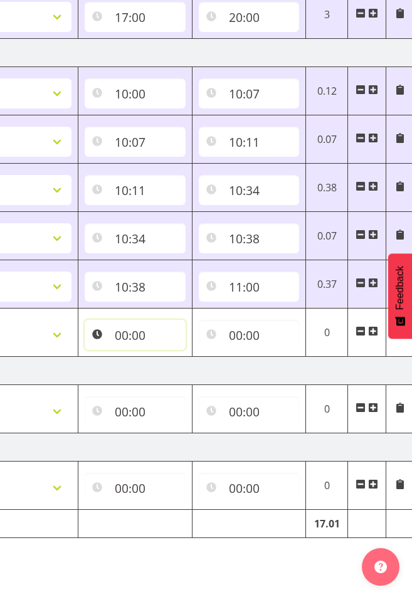
click at [124, 333] on input "00:00" at bounding box center [135, 335] width 101 height 30
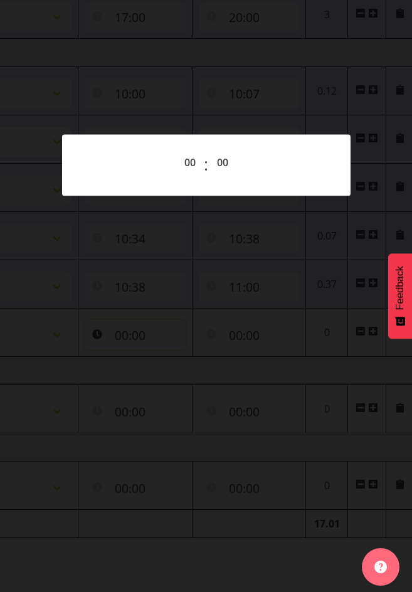
scroll to position [0, 466]
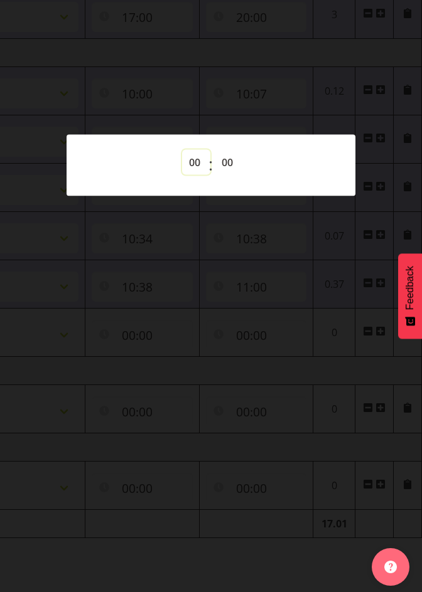
drag, startPoint x: 193, startPoint y: 161, endPoint x: 193, endPoint y: 169, distance: 8.2
click at [193, 161] on select "00 01 02 03 04 05 06 07 08 09 10 11 12 13 14 15 16 17 18 19 20 21 22 23" at bounding box center [196, 162] width 28 height 25
select select "11"
click at [182, 150] on select "00 01 02 03 04 05 06 07 08 09 10 11 12 13 14 15 16 17 18 19 20 21 22 23" at bounding box center [196, 162] width 28 height 25
type input "11:00"
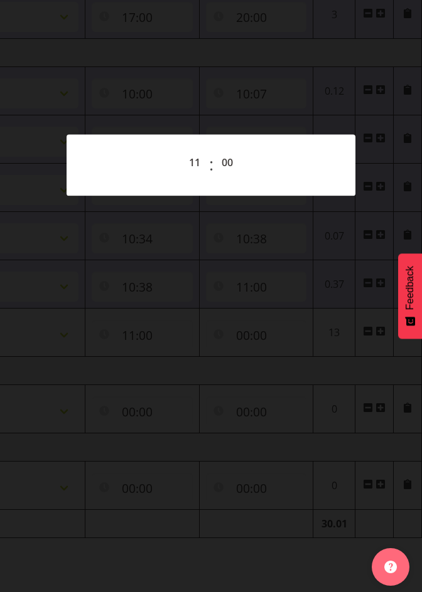
click at [303, 59] on div at bounding box center [211, 296] width 422 height 592
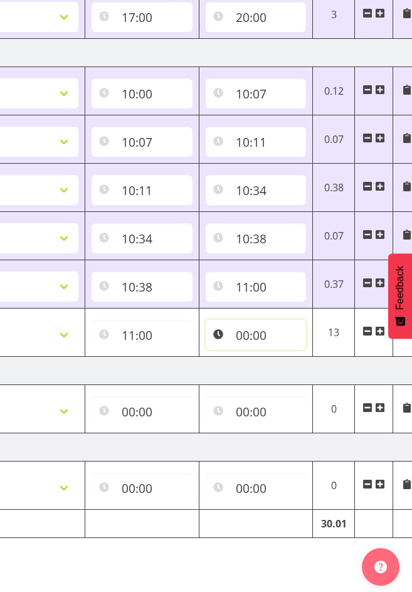
click at [251, 336] on input "00:00" at bounding box center [256, 335] width 101 height 30
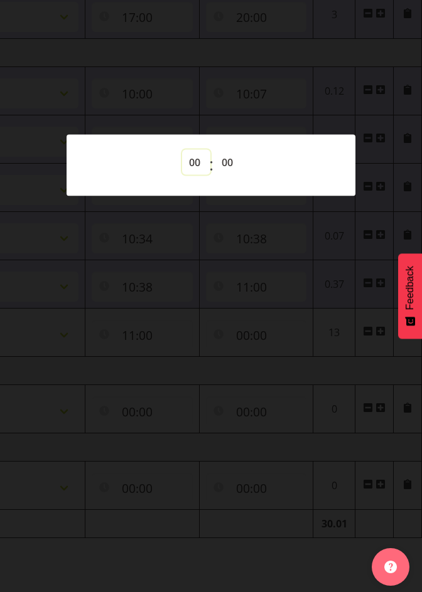
click at [195, 162] on select "00 01 02 03 04 05 06 07 08 09 10 11 12 13 14 15 16 17 18 19 20 21 22 23" at bounding box center [196, 162] width 28 height 25
select select "11"
click at [182, 150] on select "00 01 02 03 04 05 06 07 08 09 10 11 12 13 14 15 16 17 18 19 20 21 22 23" at bounding box center [196, 162] width 28 height 25
type input "11:00"
click at [228, 154] on select "00 01 02 03 04 05 06 07 08 09 10 11 12 13 14 15 16 17 18 19 20 21 22 23 24 25 2…" at bounding box center [229, 162] width 28 height 25
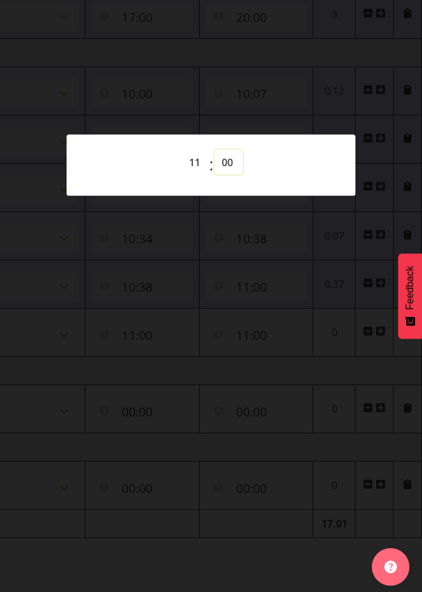
select select "17"
click at [215, 150] on select "00 01 02 03 04 05 06 07 08 09 10 11 12 13 14 15 16 17 18 19 20 21 22 23 24 25 2…" at bounding box center [229, 162] width 28 height 25
type input "11:17"
click at [337, 57] on div at bounding box center [211, 296] width 422 height 592
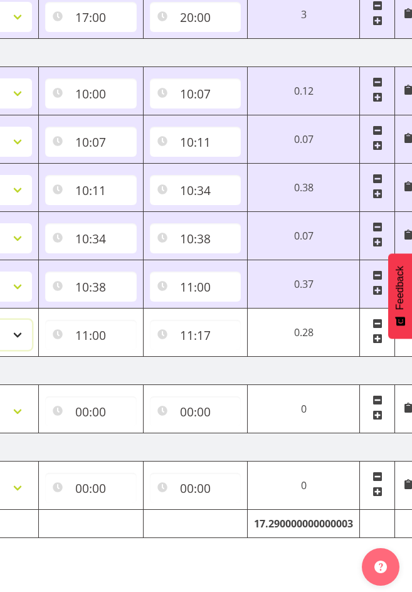
select select "47"
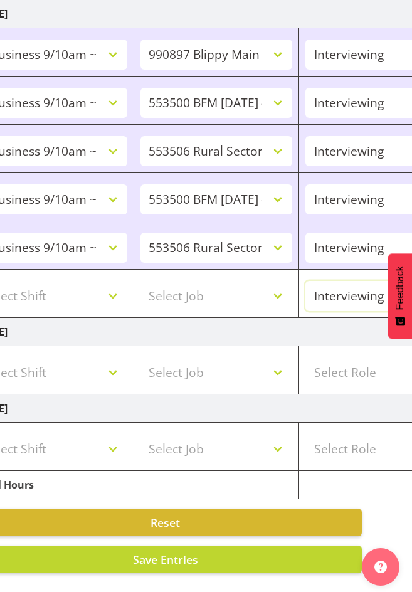
scroll to position [0, 0]
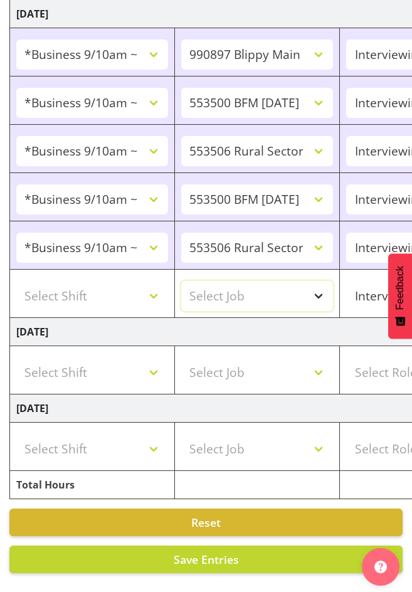
click at [317, 287] on select "Select Job 550060 IF Admin 553492 World Poll Aus Wave 2 Main 2025 553493 World …" at bounding box center [257, 296] width 152 height 30
select select "10242"
click at [181, 281] on select "Select Job 550060 IF Admin 553492 World Poll Aus Wave 2 Main 2025 553493 World …" at bounding box center [257, 296] width 152 height 30
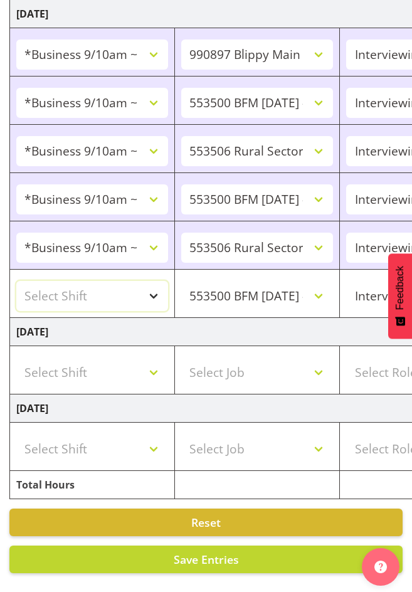
click at [155, 287] on select "Select Shift !!Weekend Residential (Roster IT Shift Label) *Business 9/10am ~ 4…" at bounding box center [92, 296] width 152 height 30
select select "26078"
click at [16, 281] on select "Select Shift !!Weekend Residential (Roster IT Shift Label) *Business 9/10am ~ 4…" at bounding box center [92, 296] width 152 height 30
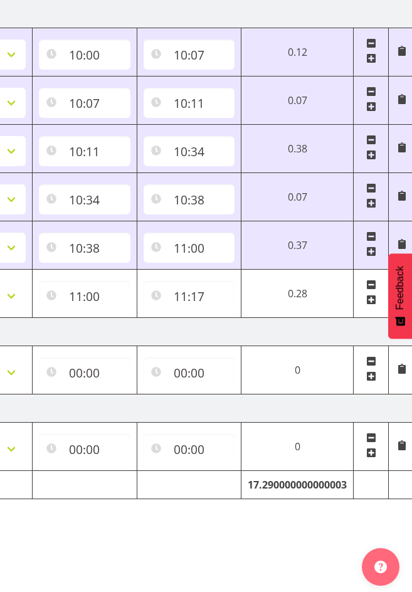
scroll to position [0, 476]
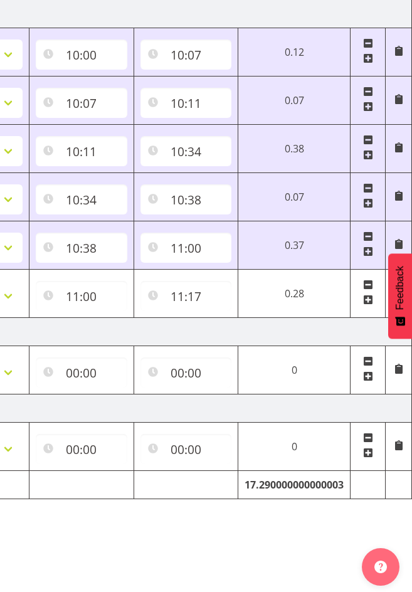
click at [368, 295] on span at bounding box center [368, 300] width 10 height 10
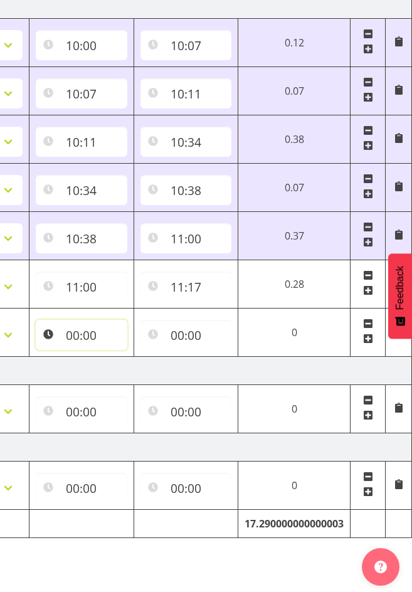
click at [70, 330] on input "00:00" at bounding box center [82, 335] width 92 height 30
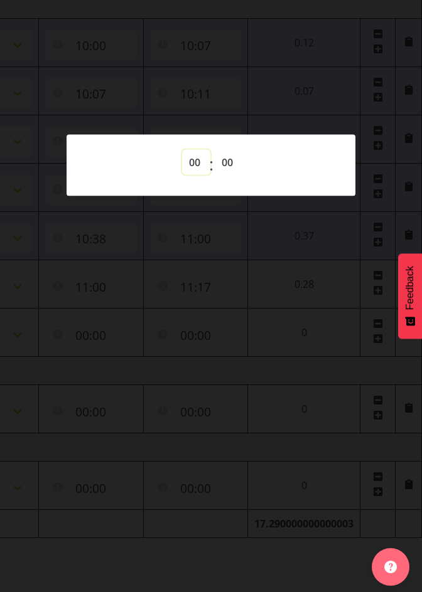
click at [190, 161] on select "00 01 02 03 04 05 06 07 08 09 10 11 12 13 14 15 16 17 18 19 20 21 22 23" at bounding box center [196, 162] width 28 height 25
select select "11"
type input "11:00"
click at [230, 159] on select "00 01 02 03 04 05 06 07 08 09 10 11 12 13 14 15 16 17 18 19 20 21 22 23 24 25 2…" at bounding box center [229, 162] width 28 height 25
select select "17"
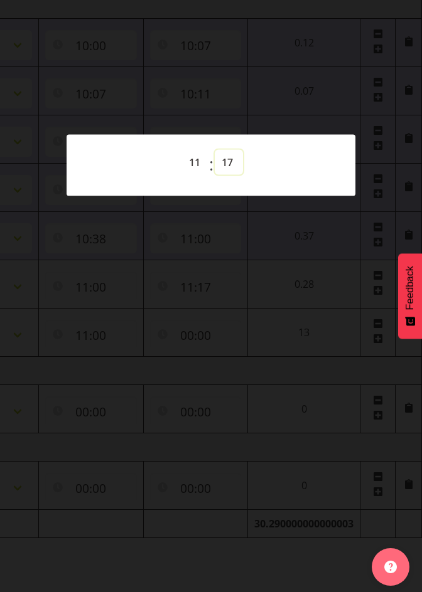
type input "11:17"
click at [304, 392] on div at bounding box center [211, 296] width 422 height 592
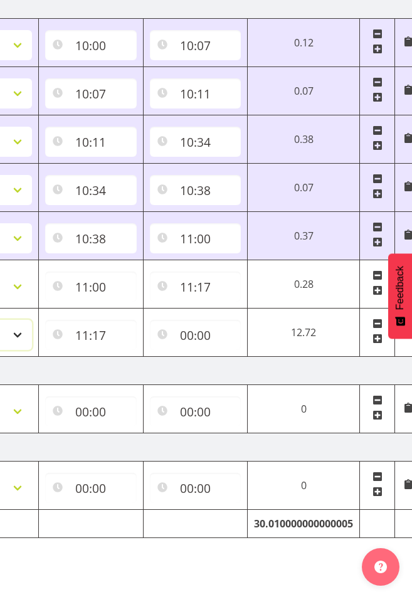
select select "47"
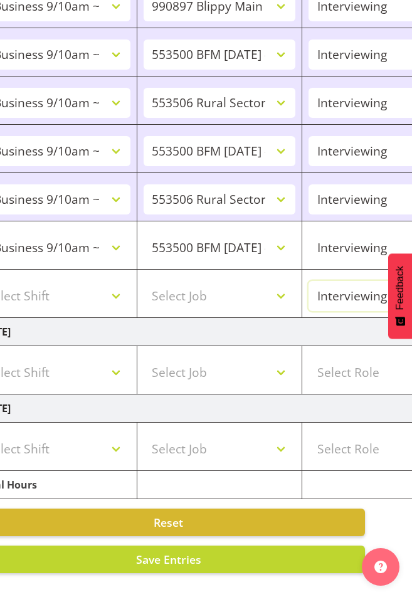
scroll to position [0, 0]
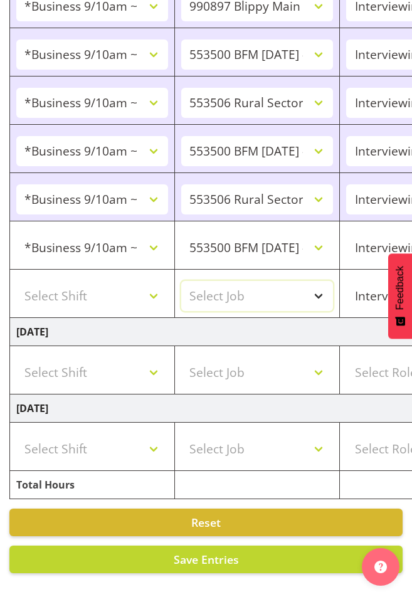
click at [324, 281] on select "Select Job 550060 IF Admin 553492 World Poll Aus Wave 2 Main 2025 553493 World …" at bounding box center [257, 296] width 152 height 30
select select "10587"
click at [181, 281] on select "Select Job 550060 IF Admin 553492 World Poll Aus Wave 2 Main 2025 553493 World …" at bounding box center [257, 296] width 152 height 30
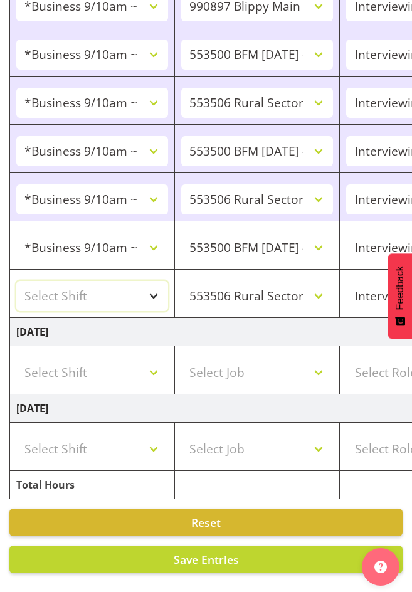
click at [156, 282] on select "Select Shift !!Weekend Residential (Roster IT Shift Label) *Business 9/10am ~ 4…" at bounding box center [92, 296] width 152 height 30
select select "26078"
click at [16, 281] on select "Select Shift !!Weekend Residential (Roster IT Shift Label) *Business 9/10am ~ 4…" at bounding box center [92, 296] width 152 height 30
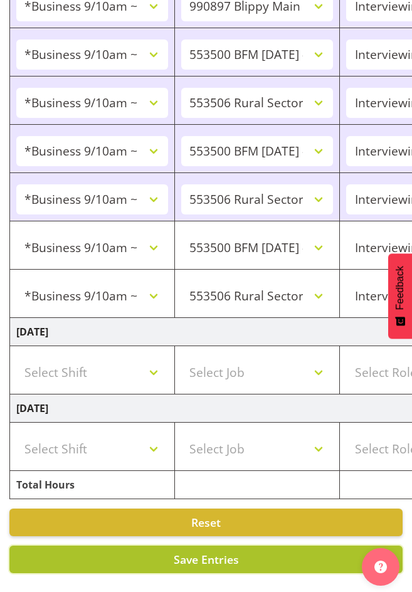
click at [238, 553] on span "Save Entries" at bounding box center [206, 559] width 65 height 15
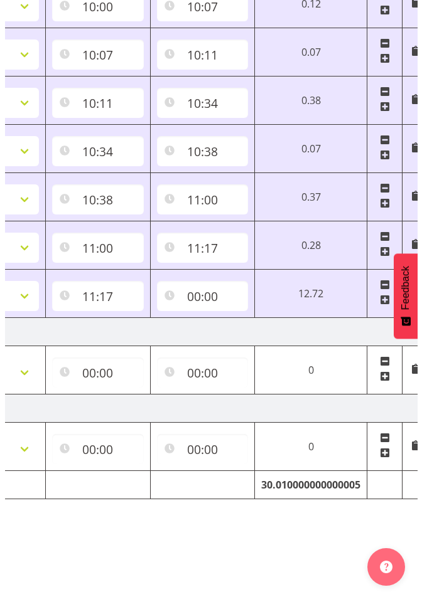
scroll to position [0, 476]
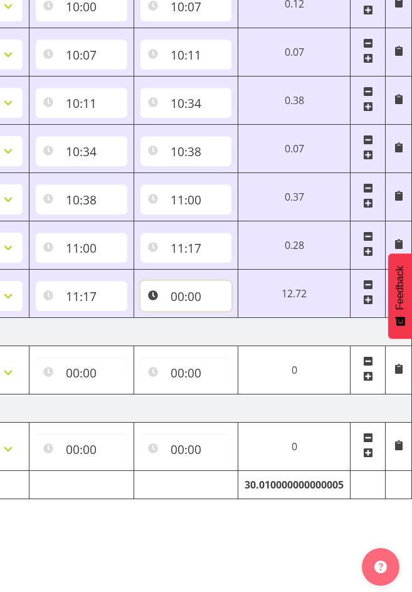
click at [181, 289] on input "00:00" at bounding box center [187, 296] width 92 height 30
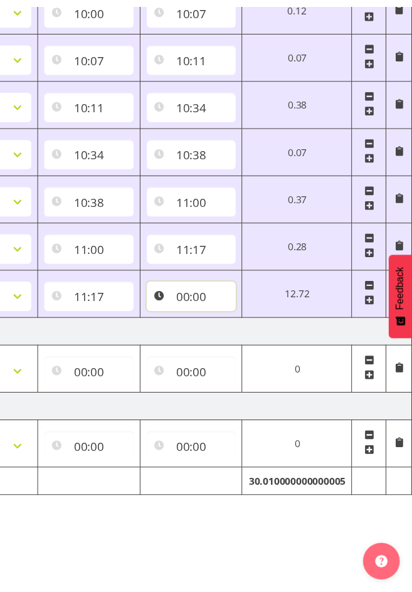
scroll to position [0, 466]
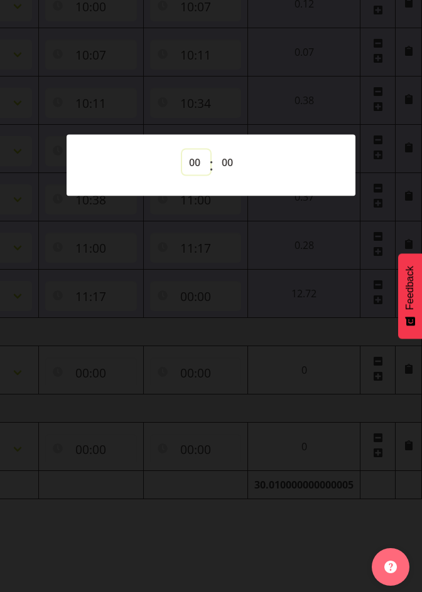
click at [192, 157] on select "00 01 02 03 04 05 06 07 08 09 10 11 12 13 14 15 16 17 18 19 20 21 22 23" at bounding box center [196, 162] width 28 height 25
select select "13"
click at [182, 150] on select "00 01 02 03 04 05 06 07 08 09 10 11 12 13 14 15 16 17 18 19 20 21 22 23" at bounding box center [196, 162] width 28 height 25
type input "13:00"
click at [296, 88] on div at bounding box center [211, 296] width 422 height 592
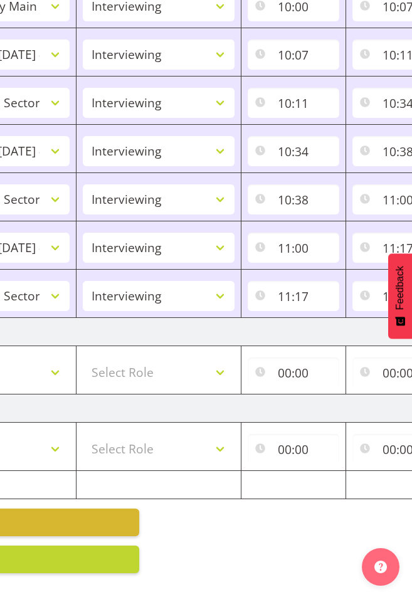
scroll to position [0, 0]
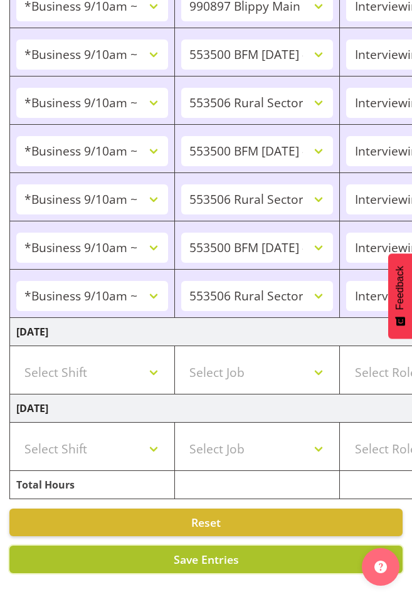
click at [189, 552] on span "Save Entries" at bounding box center [206, 559] width 65 height 15
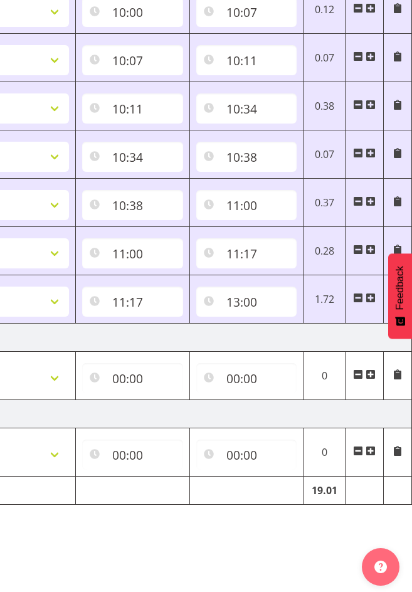
scroll to position [774, 0]
